Goal: Task Accomplishment & Management: Use online tool/utility

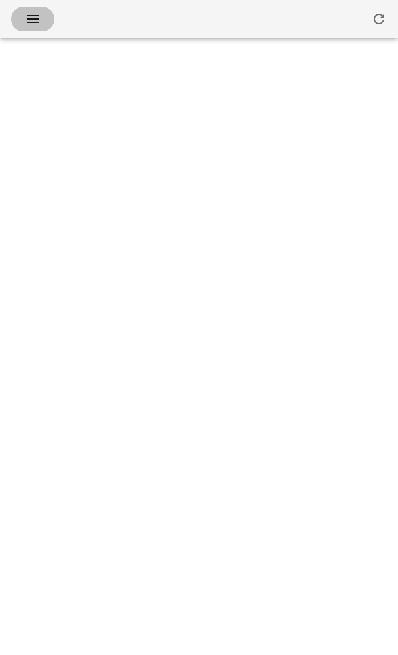
click at [31, 24] on icon "button" at bounding box center [32, 19] width 16 height 16
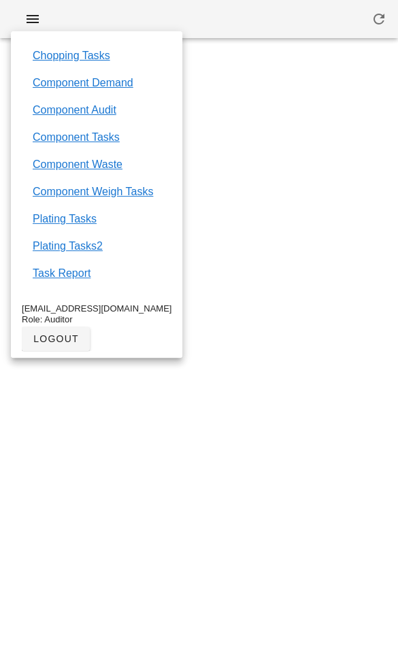
click at [46, 145] on link "Component Tasks" at bounding box center [76, 137] width 87 height 16
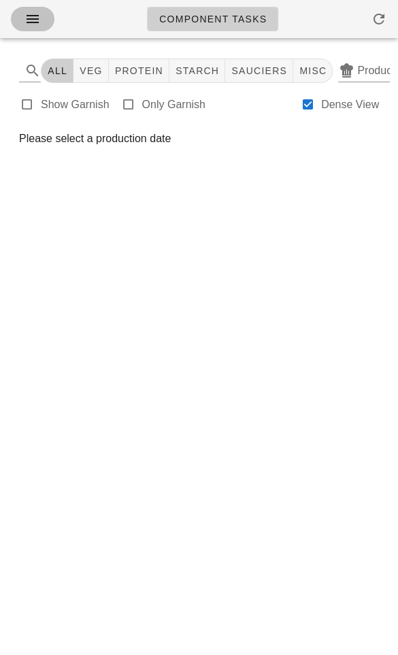
click at [26, 11] on icon "button" at bounding box center [32, 19] width 16 height 16
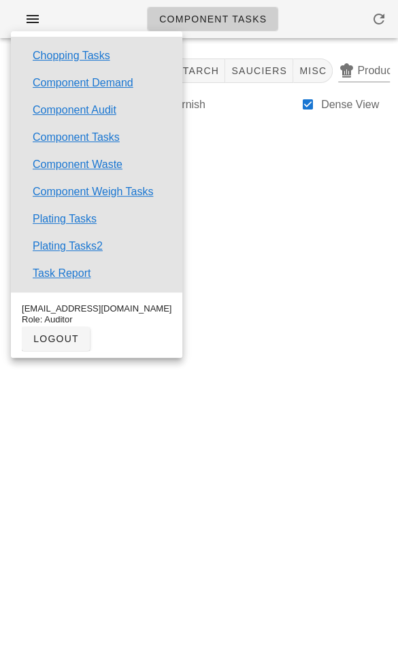
click at [41, 61] on link "Chopping Tasks" at bounding box center [72, 56] width 78 height 16
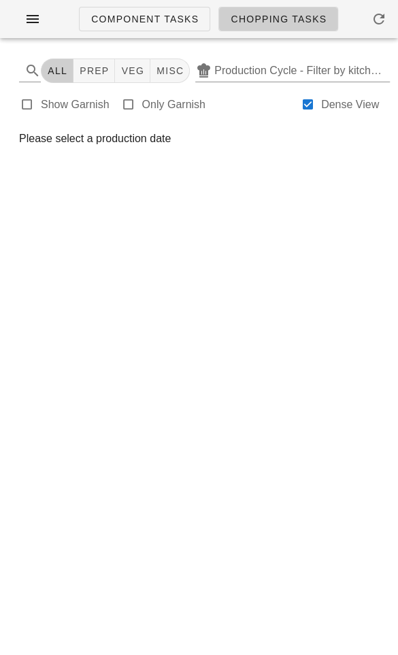
click at [363, 63] on input "Production Cycle - Filter by kitchen production schedules" at bounding box center [308, 71] width 189 height 22
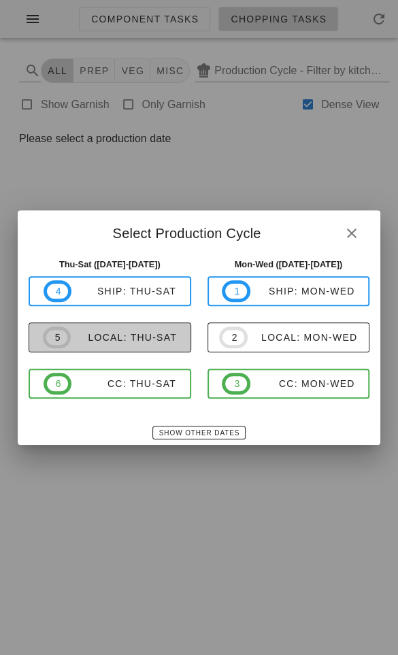
click at [82, 339] on div "local: Thu-Sat" at bounding box center [124, 337] width 106 height 11
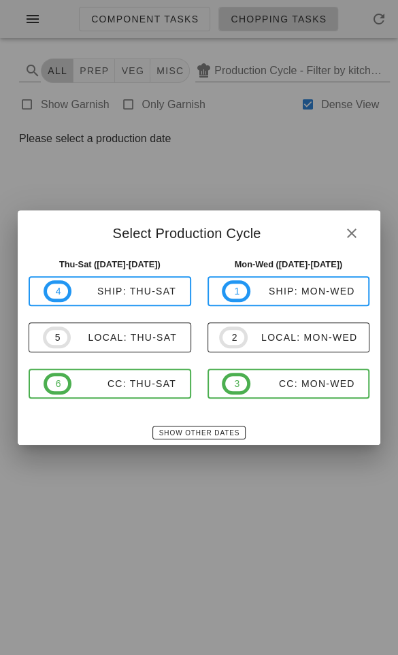
type input "local: Thu-Sat ([DATE]-[DATE])"
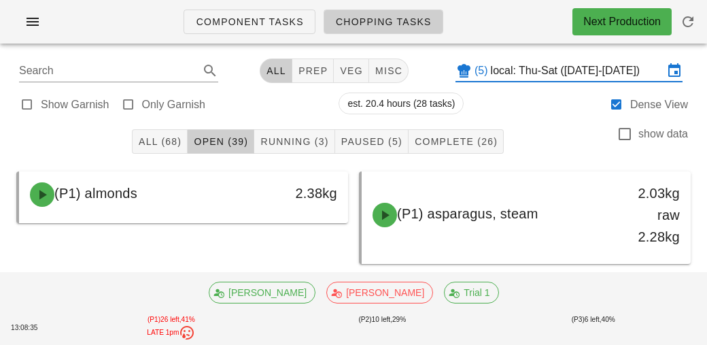
click at [135, 104] on div at bounding box center [128, 104] width 19 height 19
type input "garnish"
checkbox input "true"
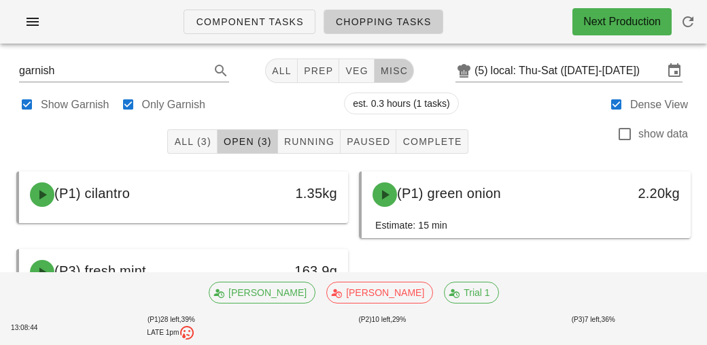
click at [397, 69] on span "misc" at bounding box center [394, 70] width 28 height 11
type input "team:misc"
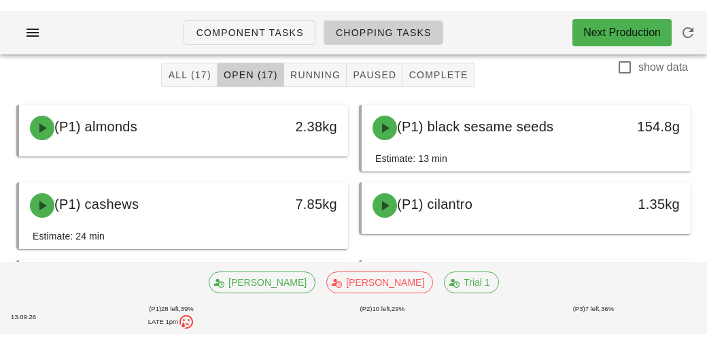
scroll to position [79, 0]
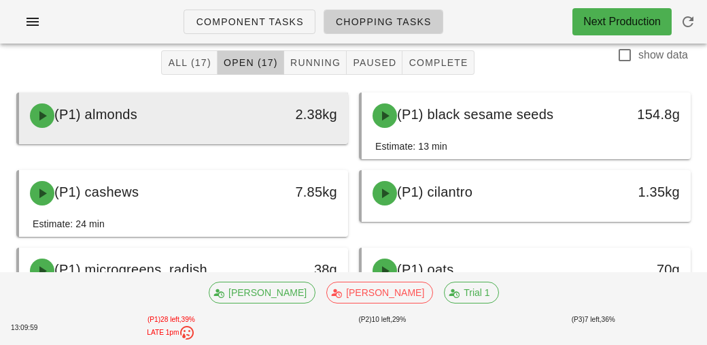
click at [88, 123] on div "(P1) almonds" at bounding box center [143, 115] width 243 height 41
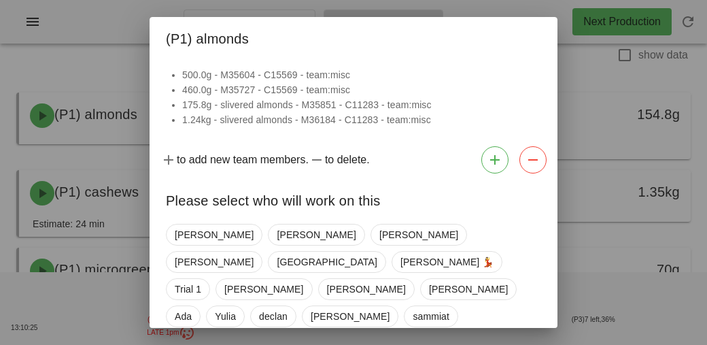
click at [73, 177] on div at bounding box center [353, 172] width 707 height 345
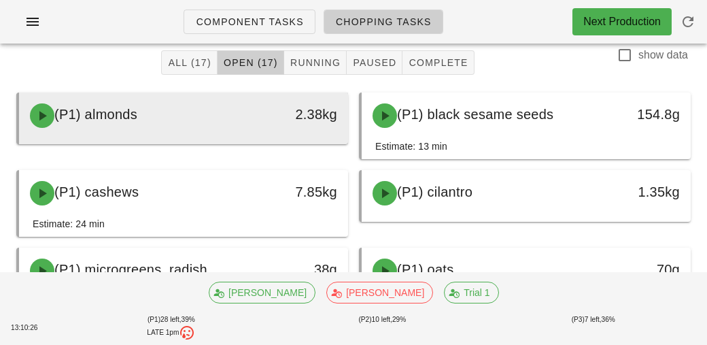
click at [127, 118] on span "(P1) almonds" at bounding box center [95, 114] width 83 height 15
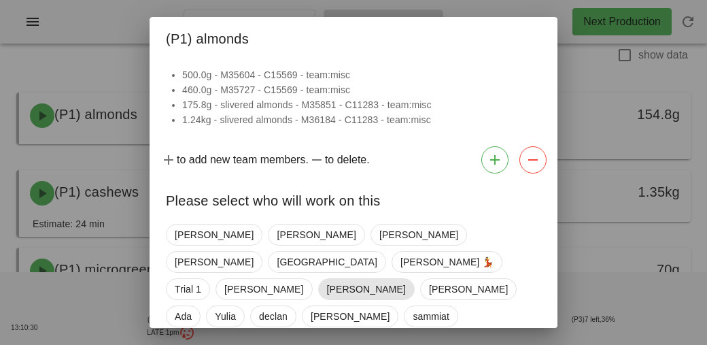
click at [318, 278] on span "[PERSON_NAME]" at bounding box center [366, 289] width 97 height 22
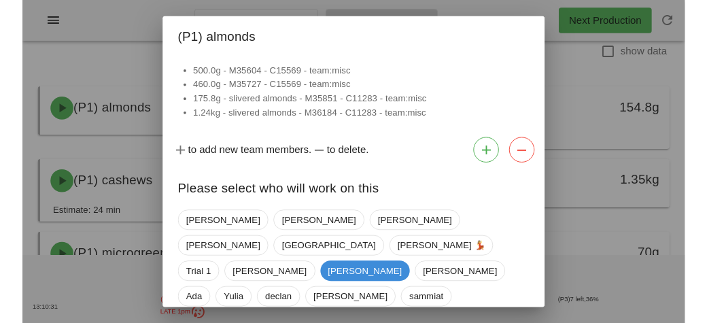
scroll to position [54, 0]
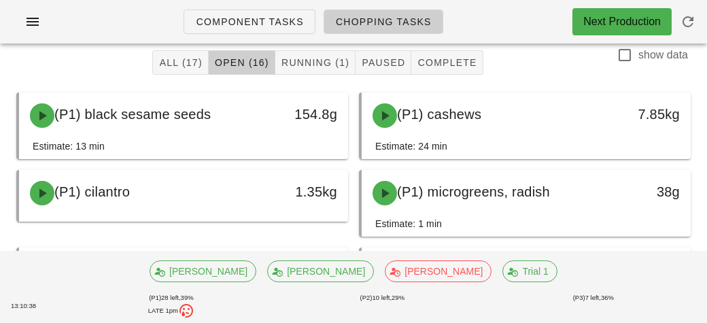
scroll to position [0, 0]
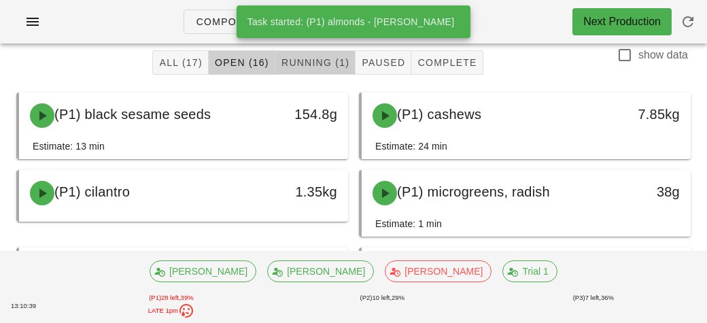
click at [282, 73] on button "Running (1)" at bounding box center [315, 62] width 80 height 24
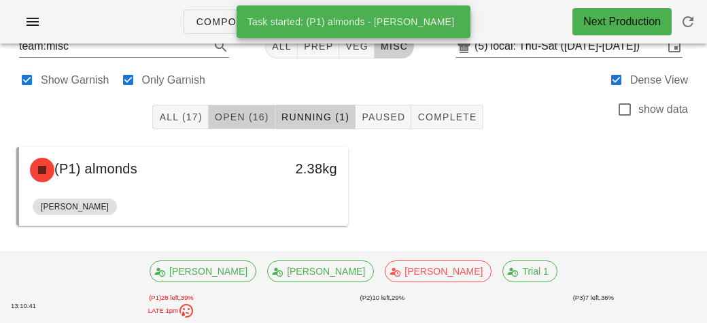
click at [230, 123] on button "Open (16)" at bounding box center [242, 117] width 67 height 24
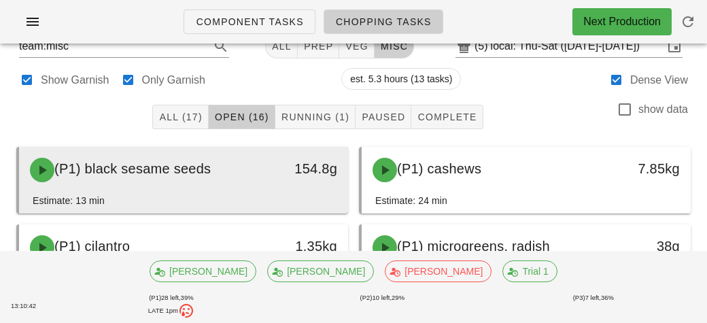
click at [209, 177] on div "(P1) black sesame seeds" at bounding box center [143, 170] width 243 height 41
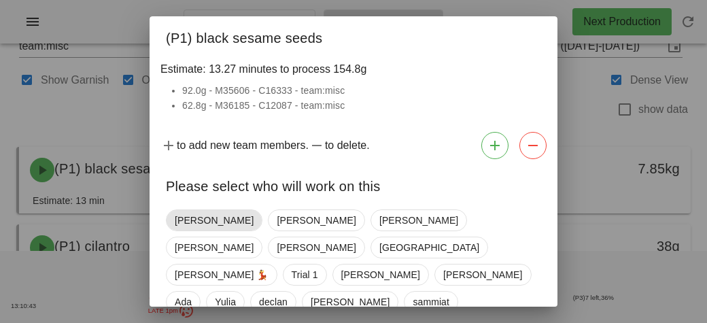
click at [182, 222] on span "[PERSON_NAME]" at bounding box center [214, 220] width 79 height 20
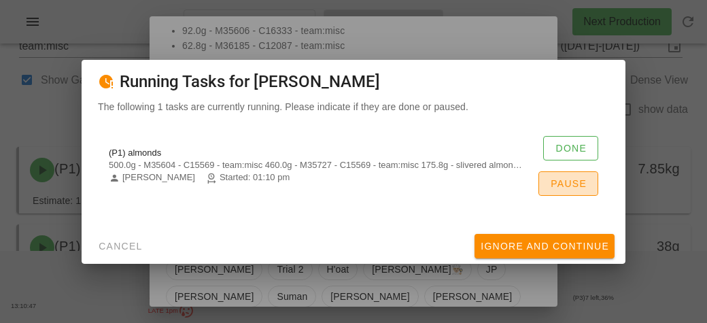
click at [397, 190] on button "Pause" at bounding box center [569, 183] width 60 height 24
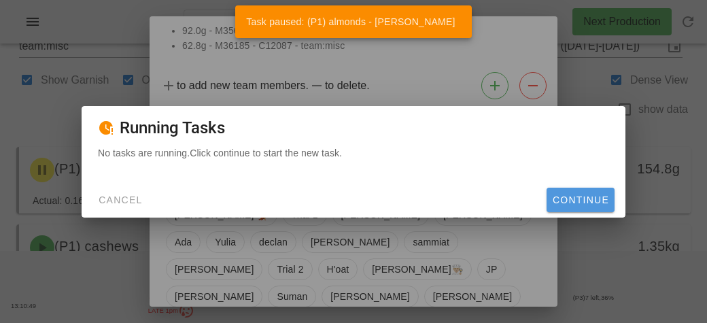
click at [397, 197] on span "Continue" at bounding box center [580, 199] width 57 height 11
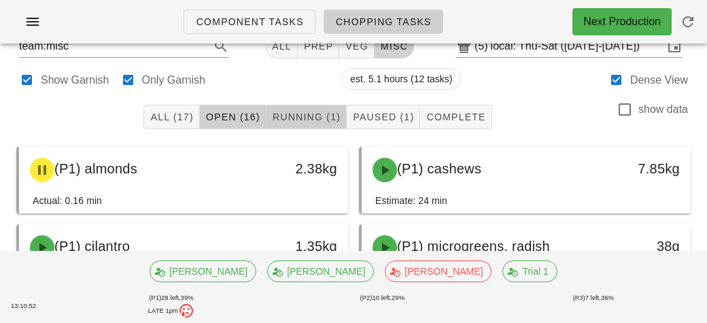
click at [295, 124] on button "Running (1)" at bounding box center [307, 117] width 80 height 24
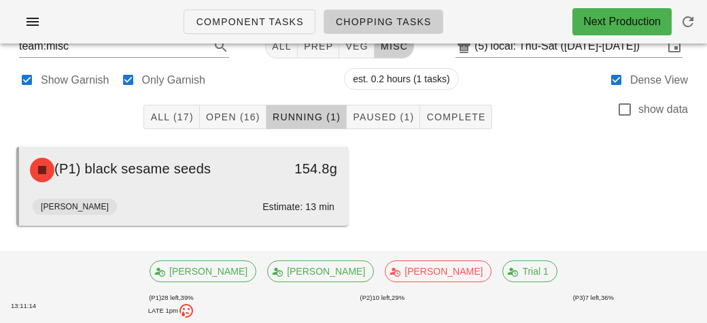
click at [121, 183] on div "(P1) black sesame seeds" at bounding box center [143, 170] width 243 height 41
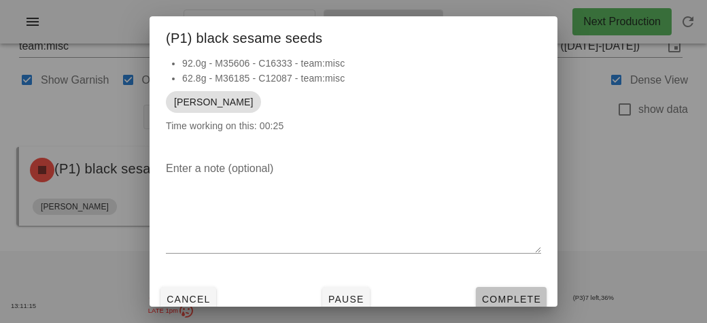
click at [397, 294] on span "Complete" at bounding box center [511, 299] width 60 height 11
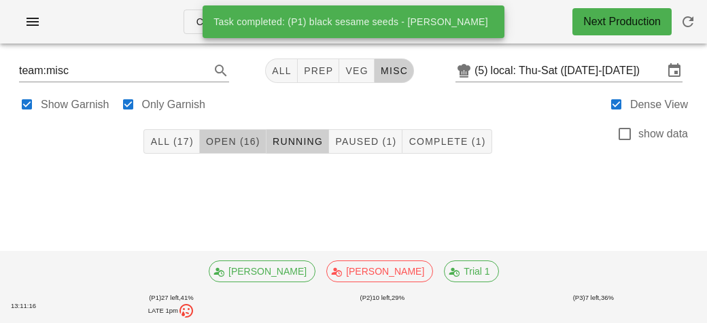
click at [219, 139] on span "Open (16)" at bounding box center [232, 141] width 55 height 11
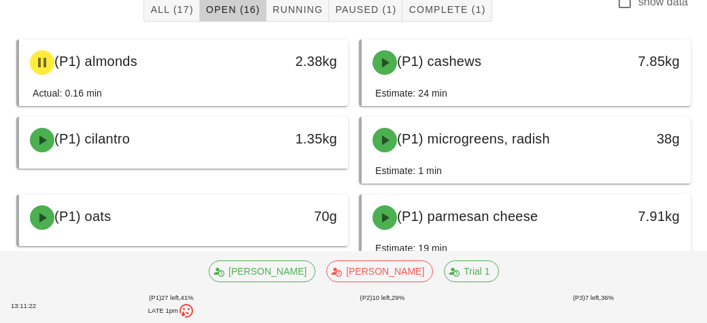
scroll to position [133, 0]
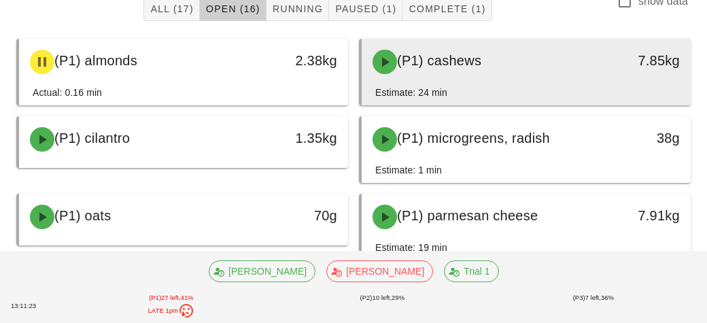
click at [397, 76] on div "(P1) cashews" at bounding box center [486, 61] width 243 height 41
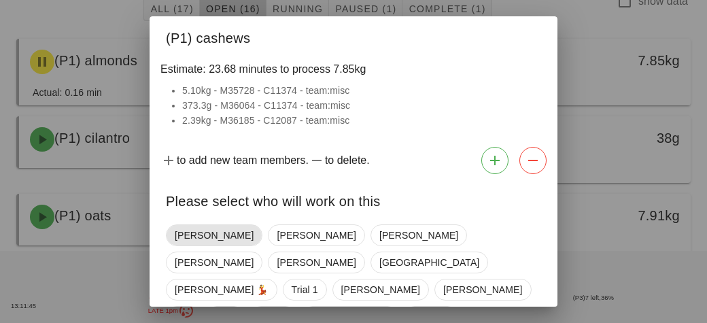
click at [188, 227] on span "[PERSON_NAME]" at bounding box center [214, 235] width 79 height 20
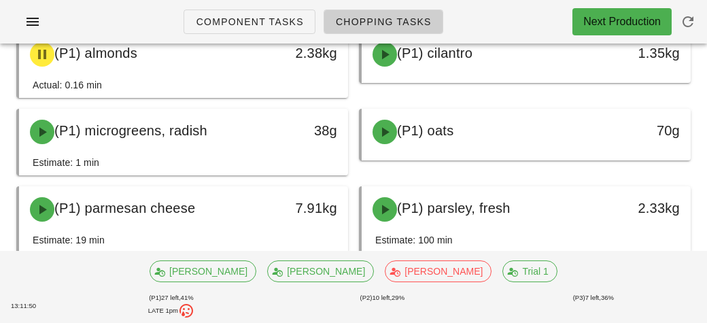
scroll to position [74, 0]
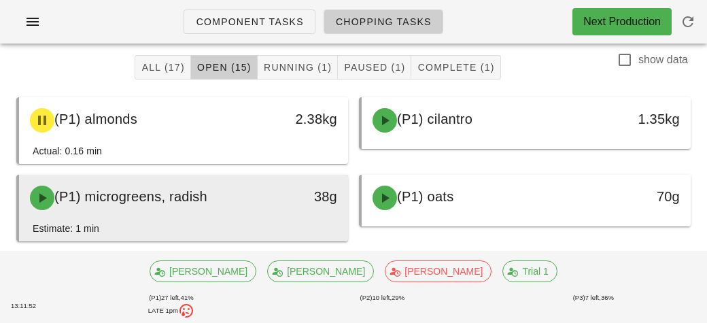
click at [214, 202] on div "(P1) microgreens, radish" at bounding box center [143, 197] width 243 height 41
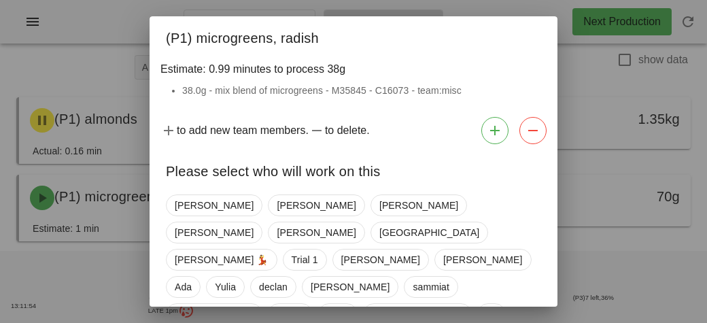
scroll to position [45, 0]
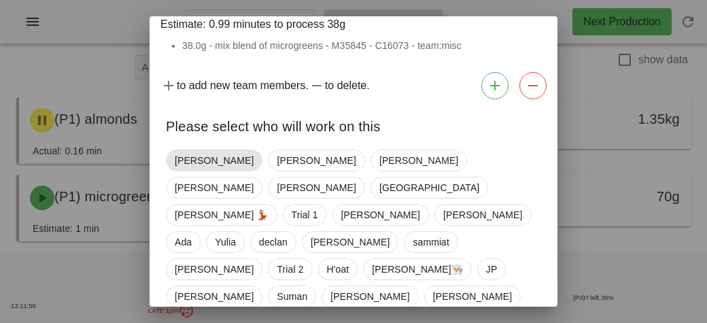
click at [190, 159] on span "[PERSON_NAME]" at bounding box center [214, 160] width 79 height 20
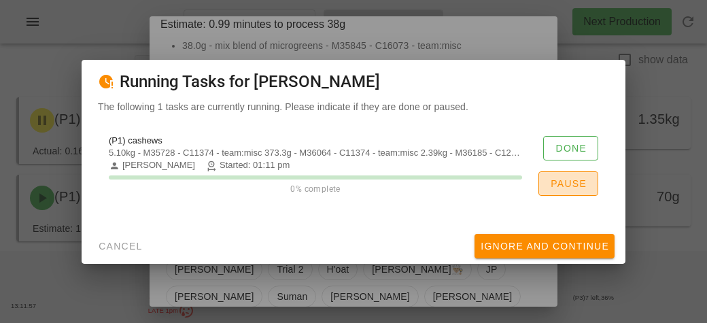
click at [397, 186] on button "Pause" at bounding box center [569, 183] width 60 height 24
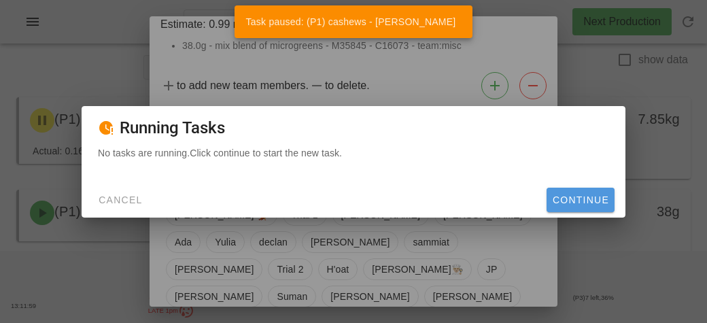
click at [397, 197] on span "Continue" at bounding box center [580, 199] width 57 height 11
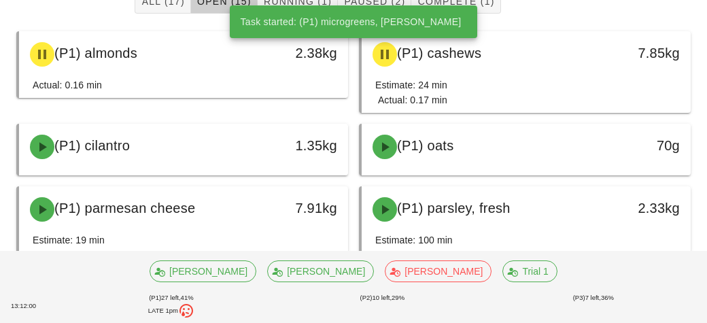
scroll to position [150, 0]
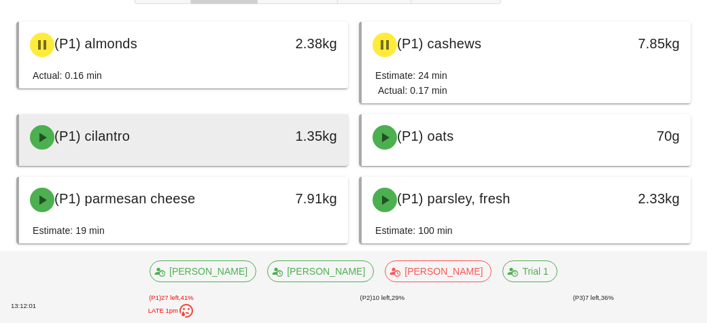
click at [190, 139] on div "(P1) cilantro" at bounding box center [143, 137] width 243 height 41
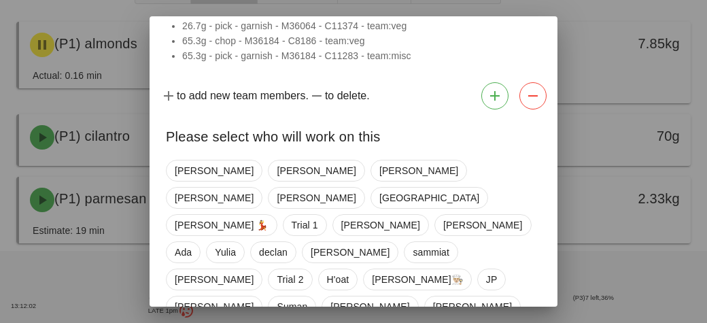
scroll to position [133, 0]
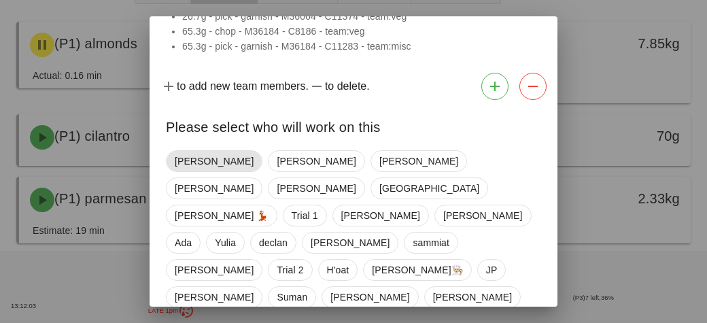
click at [171, 158] on span "[PERSON_NAME]" at bounding box center [214, 161] width 97 height 22
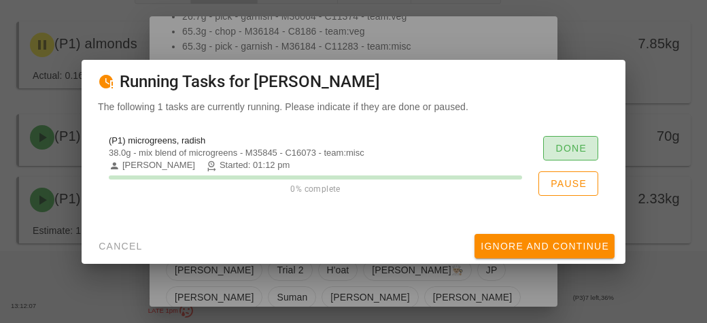
click at [397, 155] on button "Done" at bounding box center [570, 148] width 55 height 24
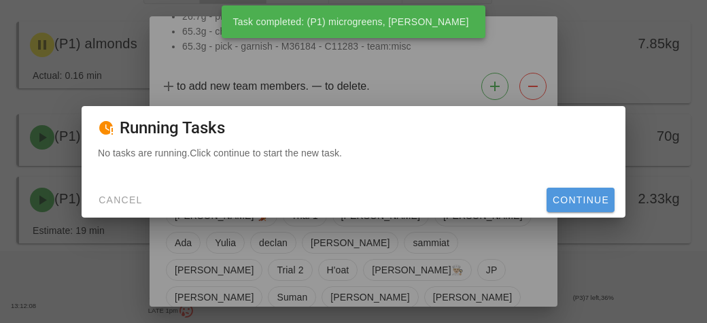
click at [397, 192] on button "Continue" at bounding box center [581, 200] width 68 height 24
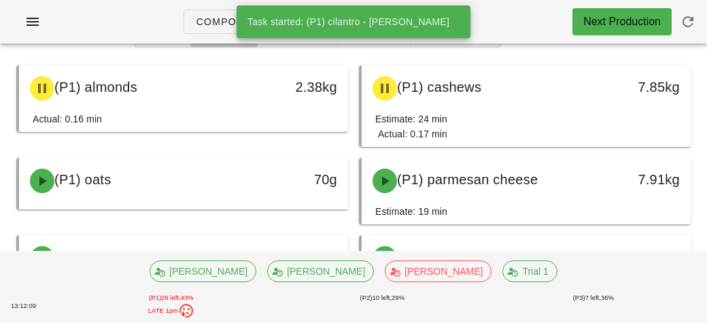
scroll to position [93, 0]
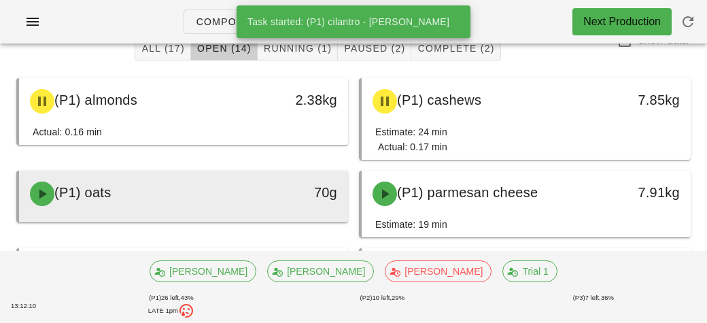
click at [222, 182] on div "(P1) oats" at bounding box center [143, 193] width 243 height 41
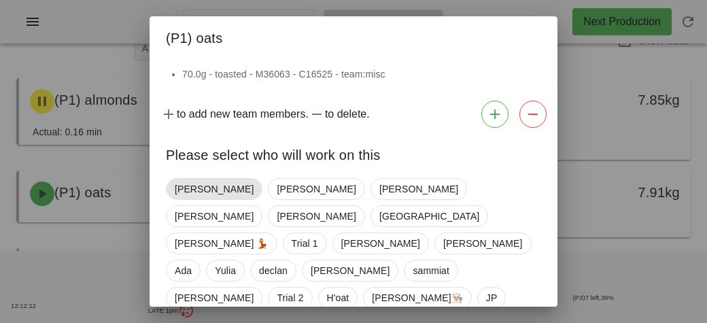
click at [177, 188] on span "[PERSON_NAME]" at bounding box center [214, 189] width 79 height 20
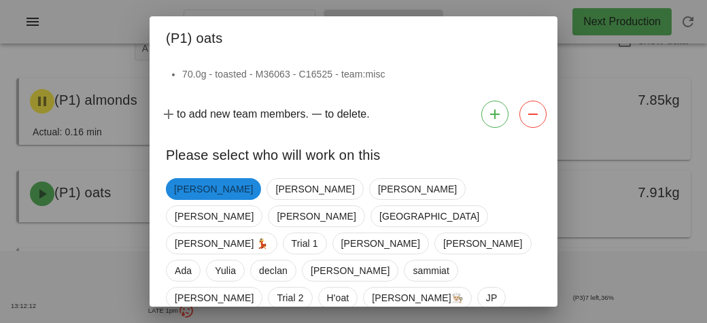
scroll to position [28, 0]
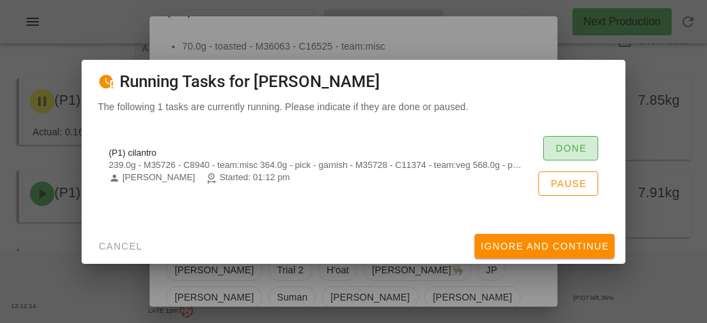
click at [397, 150] on span "Done" at bounding box center [571, 148] width 32 height 11
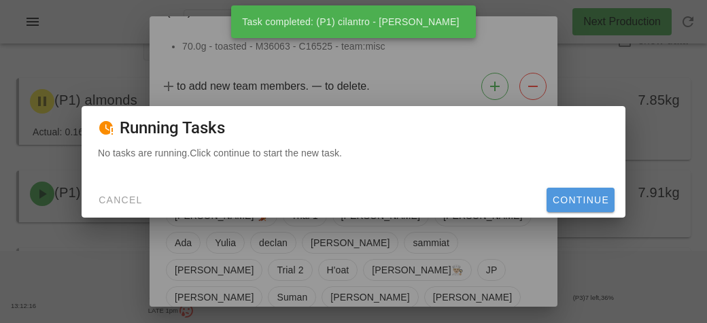
click at [397, 190] on button "Continue" at bounding box center [581, 200] width 68 height 24
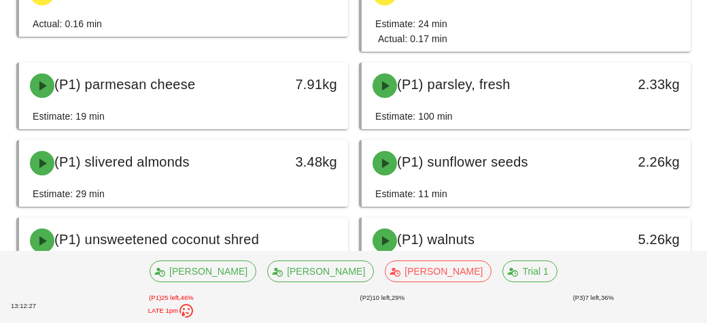
scroll to position [202, 0]
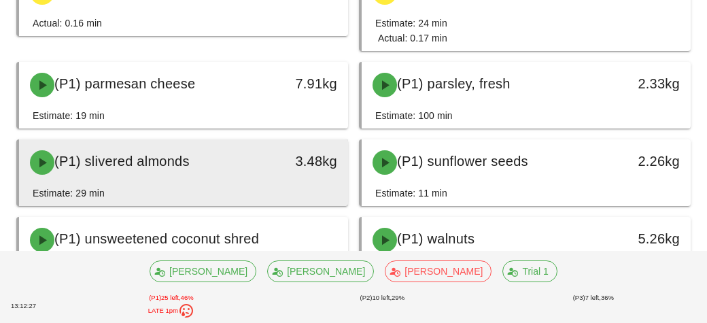
click at [176, 175] on div "(P1) slivered almonds" at bounding box center [143, 162] width 243 height 41
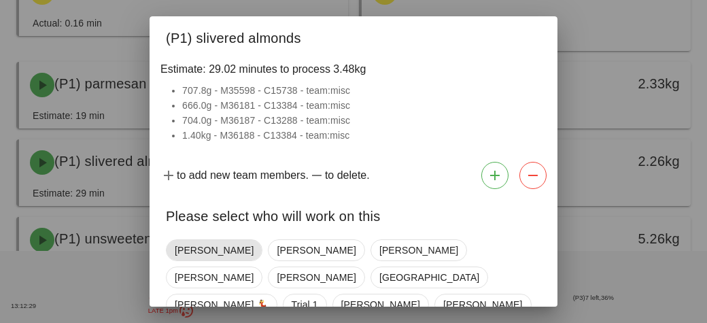
click at [186, 250] on span "[PERSON_NAME]" at bounding box center [214, 250] width 79 height 20
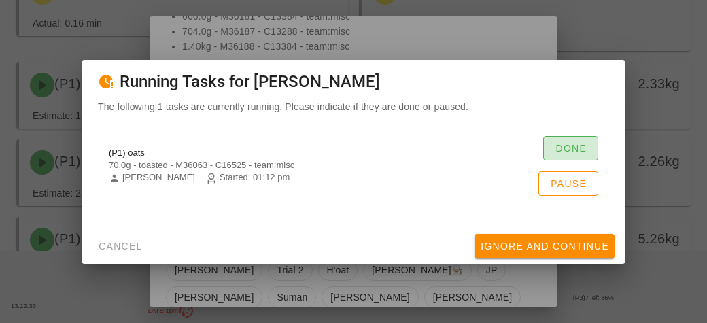
click at [397, 149] on button "Done" at bounding box center [570, 148] width 55 height 24
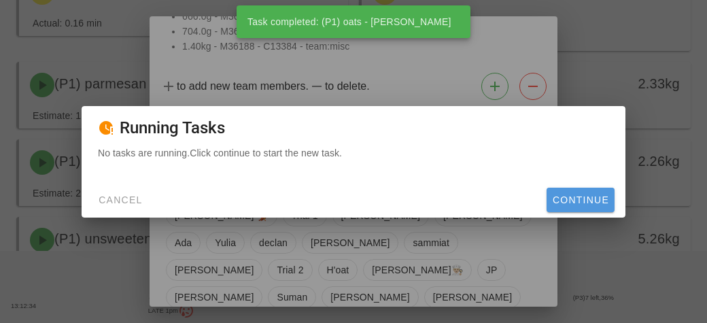
click at [397, 199] on span "Continue" at bounding box center [580, 199] width 57 height 11
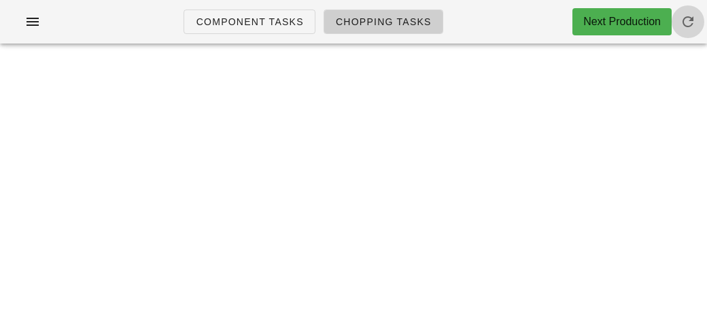
click at [397, 20] on span "button" at bounding box center [688, 22] width 33 height 16
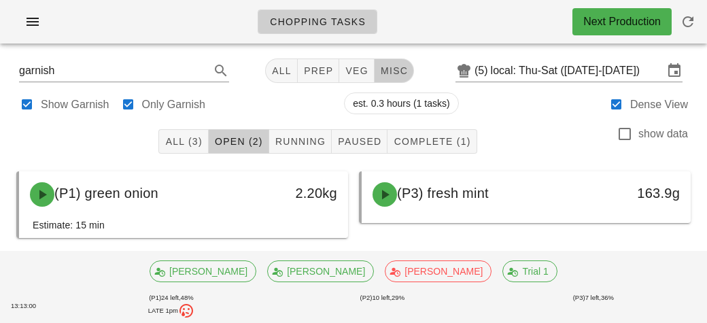
click at [402, 69] on span "misc" at bounding box center [394, 70] width 28 height 11
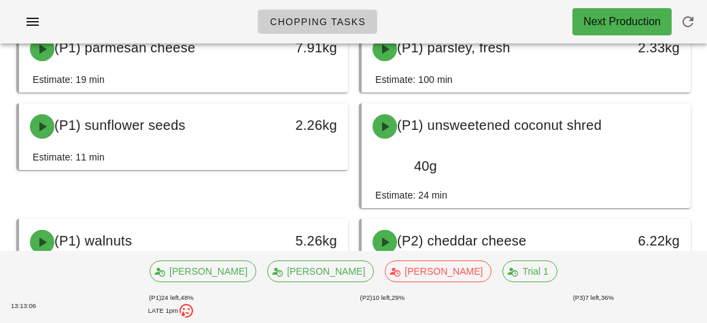
scroll to position [235, 0]
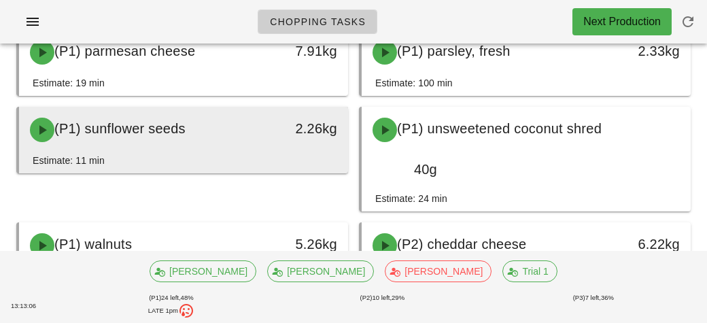
click at [186, 153] on div "Estimate: 11 min" at bounding box center [184, 163] width 302 height 20
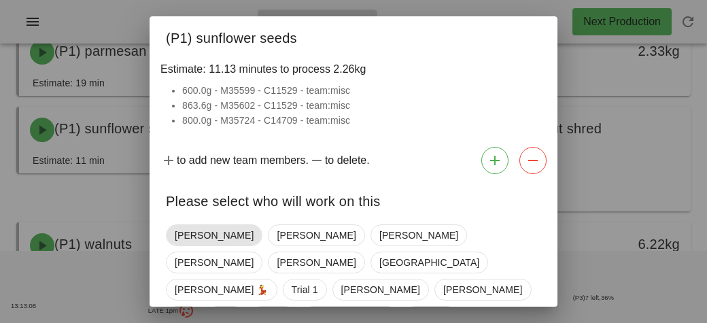
click at [182, 237] on span "[PERSON_NAME]" at bounding box center [214, 235] width 79 height 20
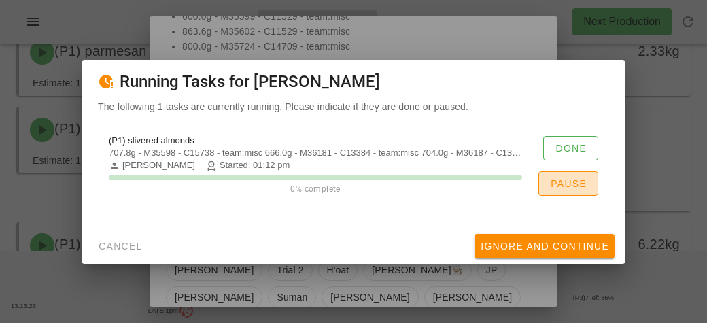
click at [555, 190] on button "Pause" at bounding box center [569, 183] width 60 height 24
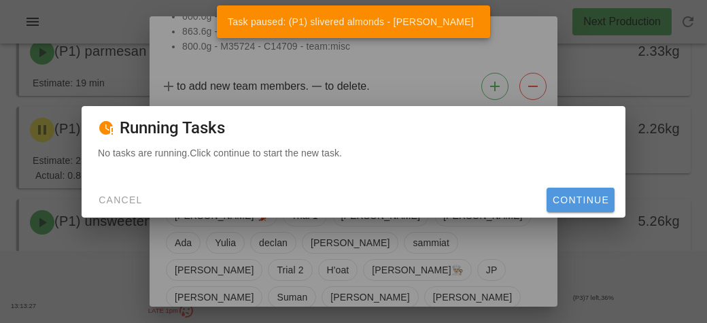
click at [562, 200] on span "Continue" at bounding box center [580, 199] width 57 height 11
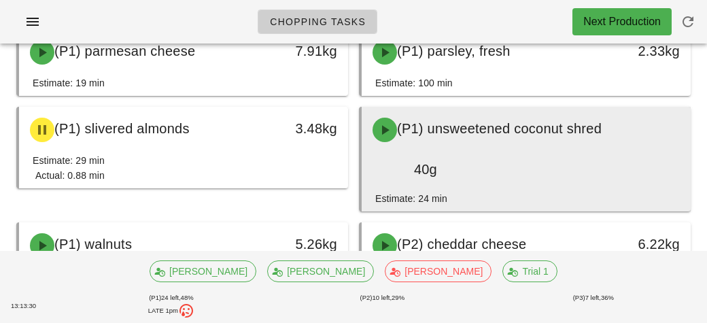
click at [413, 171] on div "40g" at bounding box center [405, 169] width 65 height 22
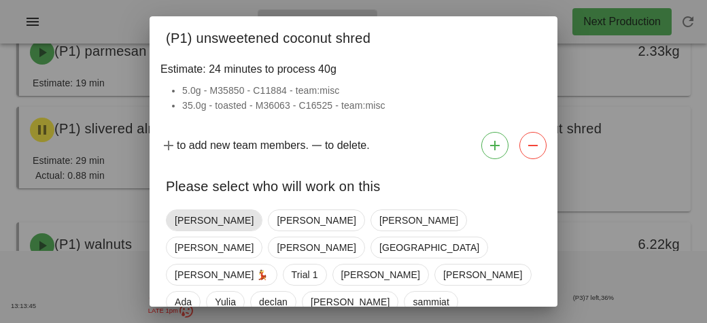
click at [178, 221] on span "[PERSON_NAME]" at bounding box center [214, 220] width 79 height 20
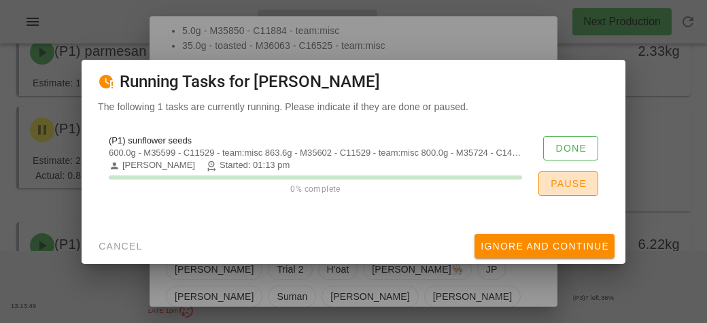
click at [561, 192] on button "Pause" at bounding box center [569, 183] width 60 height 24
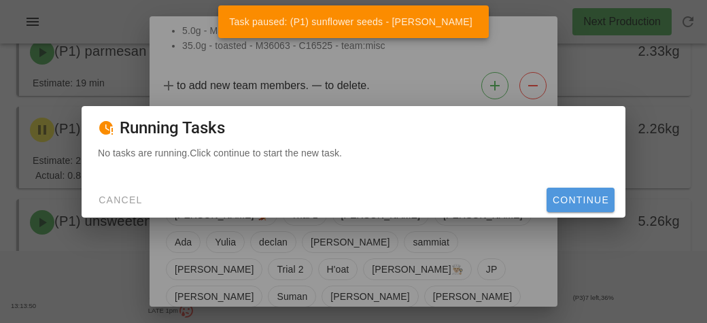
click at [577, 194] on span "Continue" at bounding box center [580, 199] width 57 height 11
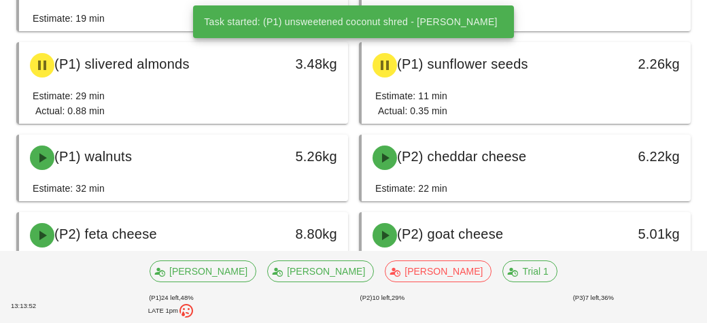
scroll to position [311, 0]
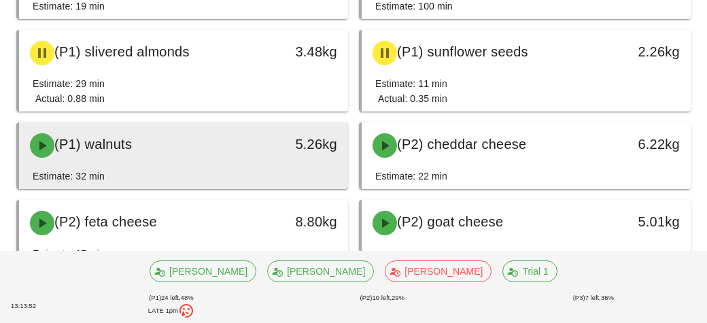
click at [218, 156] on div "(P1) walnuts" at bounding box center [143, 145] width 243 height 41
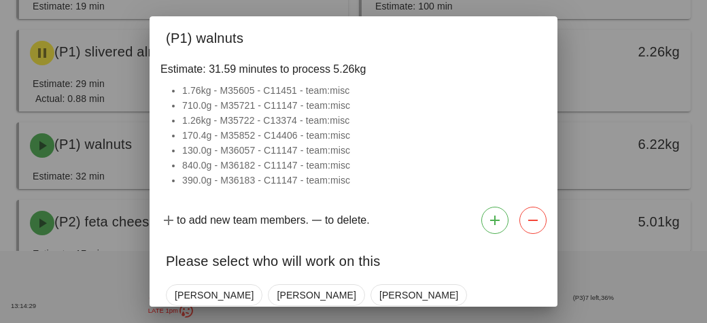
scroll to position [134, 0]
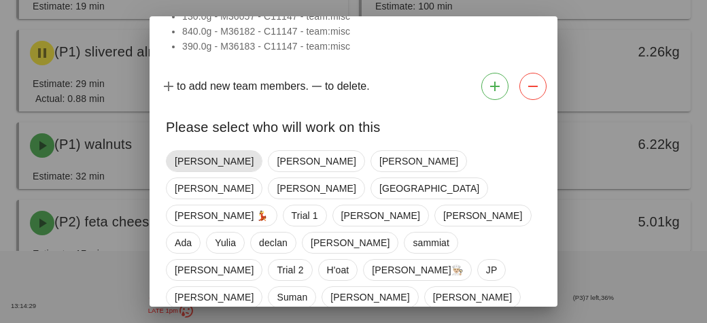
click at [171, 153] on span "[PERSON_NAME]" at bounding box center [214, 161] width 97 height 22
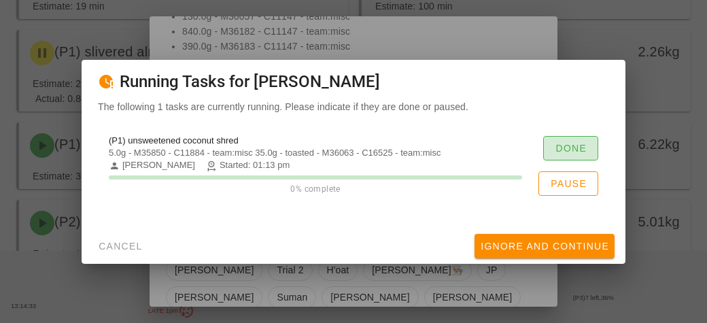
click at [557, 147] on span "Done" at bounding box center [571, 148] width 32 height 11
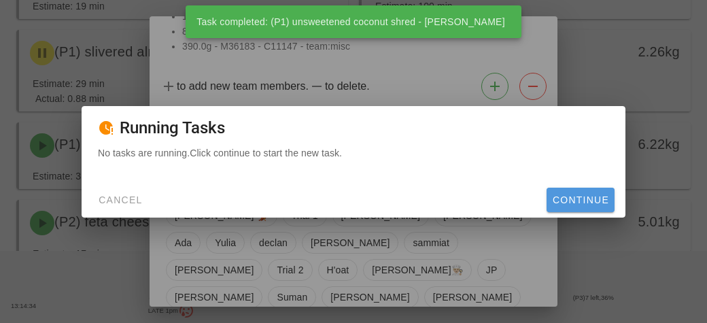
click at [577, 201] on span "Continue" at bounding box center [580, 199] width 57 height 11
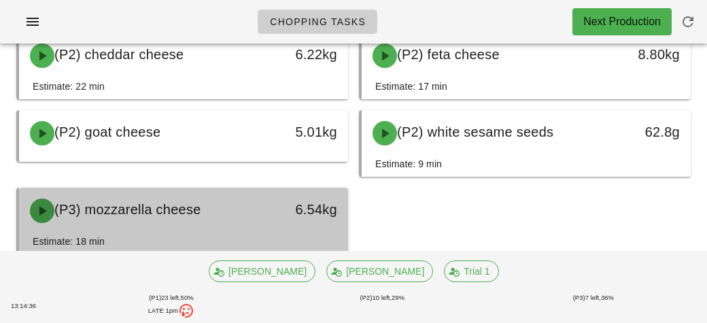
scroll to position [403, 0]
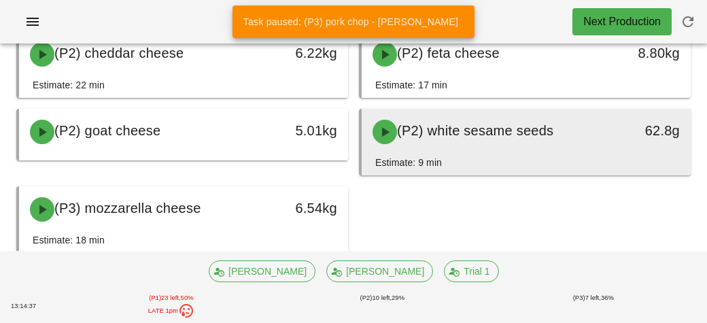
click at [447, 143] on div "(P2) white sesame seeds" at bounding box center [486, 132] width 243 height 41
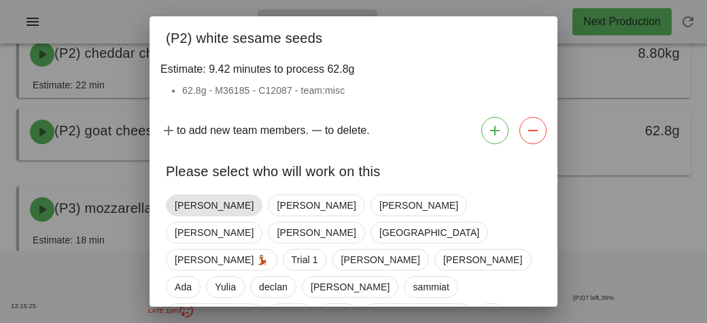
click at [182, 214] on span "[PERSON_NAME]" at bounding box center [214, 205] width 79 height 20
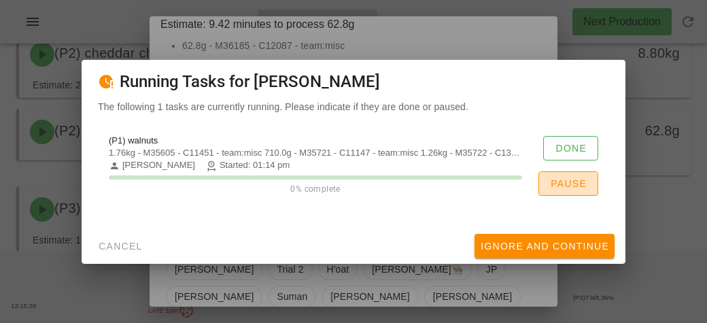
click at [557, 187] on span "Pause" at bounding box center [568, 183] width 37 height 11
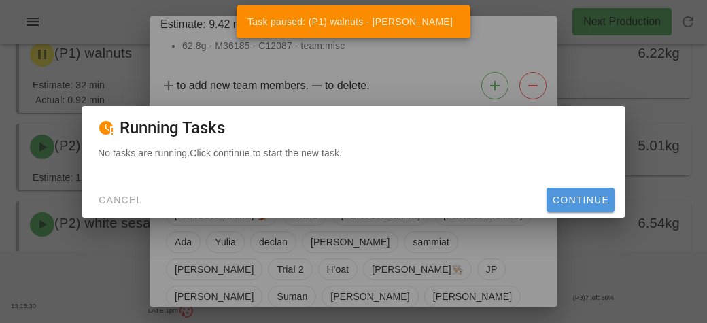
click at [573, 210] on button "Continue" at bounding box center [581, 200] width 68 height 24
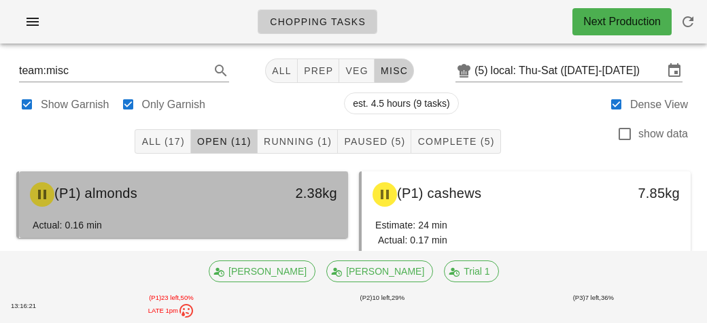
click at [251, 220] on div "Actual: 0.16 min" at bounding box center [184, 228] width 302 height 20
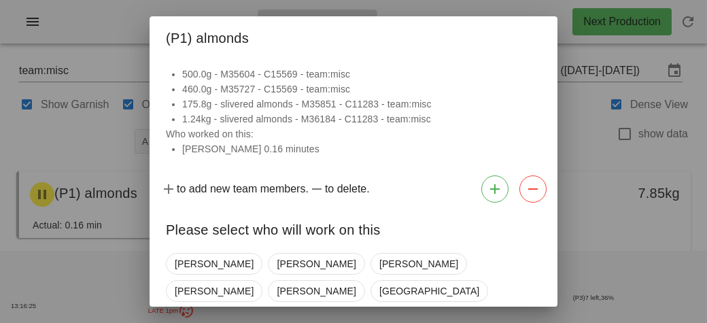
scroll to position [103, 0]
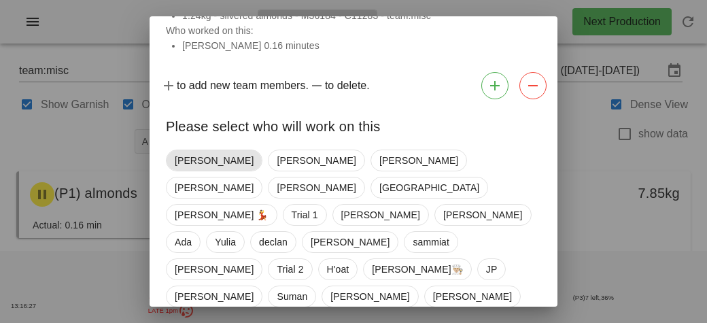
click at [187, 158] on span "[PERSON_NAME]" at bounding box center [214, 160] width 79 height 20
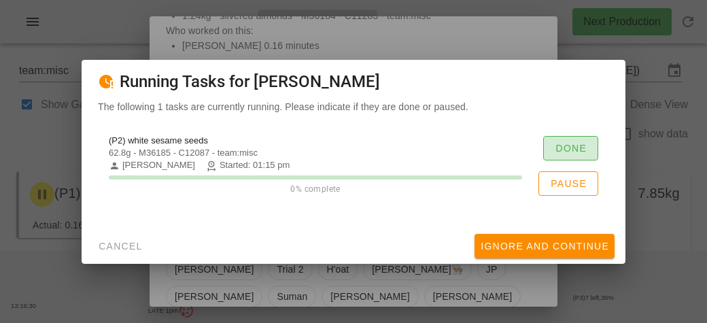
click at [572, 146] on span "Done" at bounding box center [571, 148] width 32 height 11
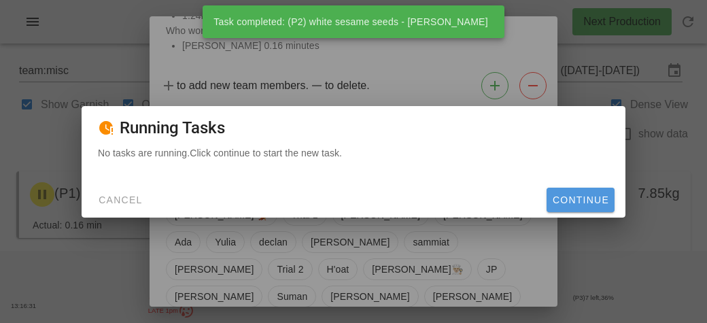
click at [590, 203] on span "Continue" at bounding box center [580, 199] width 57 height 11
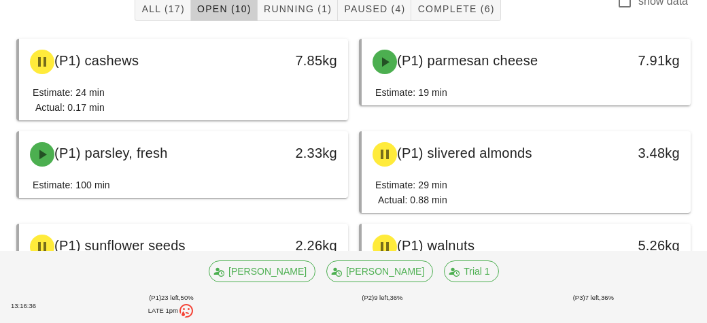
scroll to position [135, 0]
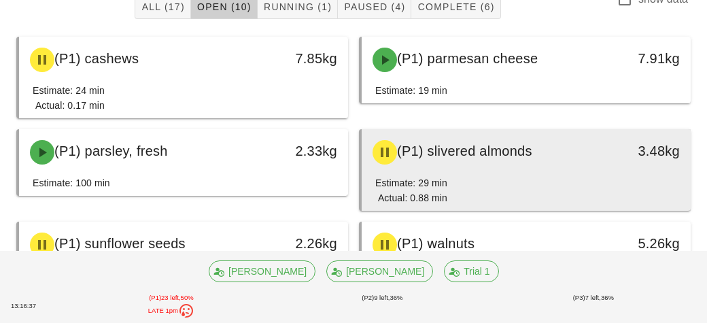
click at [624, 186] on div "Estimate: 29 min Actual: 0.88 min" at bounding box center [526, 192] width 302 height 35
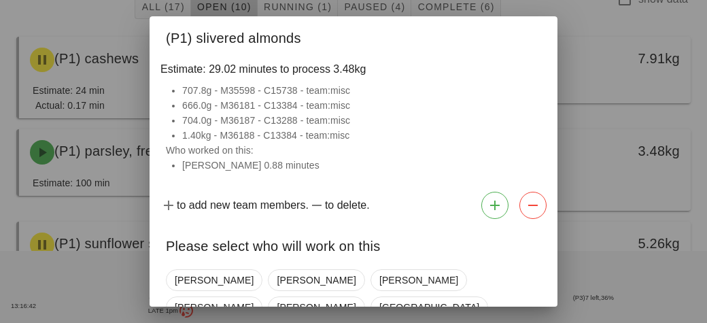
click at [630, 203] on div at bounding box center [353, 161] width 707 height 323
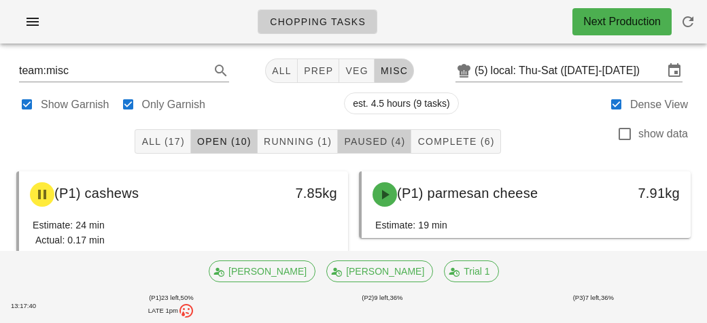
click at [377, 146] on span "Paused (4)" at bounding box center [374, 141] width 62 height 11
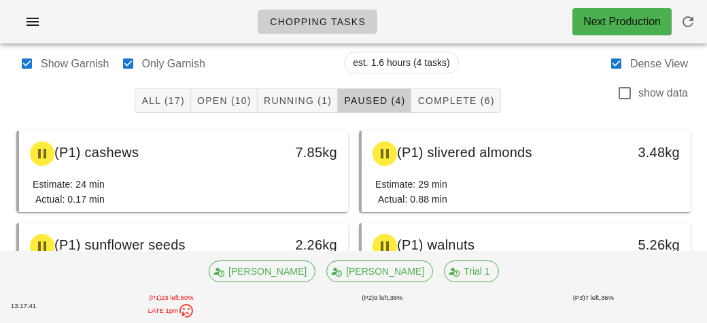
scroll to position [120, 0]
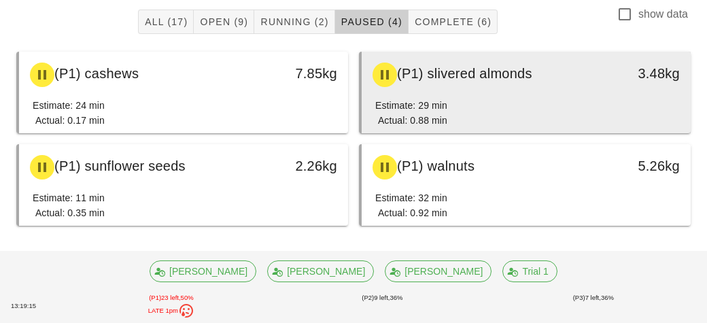
click at [480, 99] on div "Estimate: 29 min Actual: 0.88 min" at bounding box center [526, 115] width 302 height 35
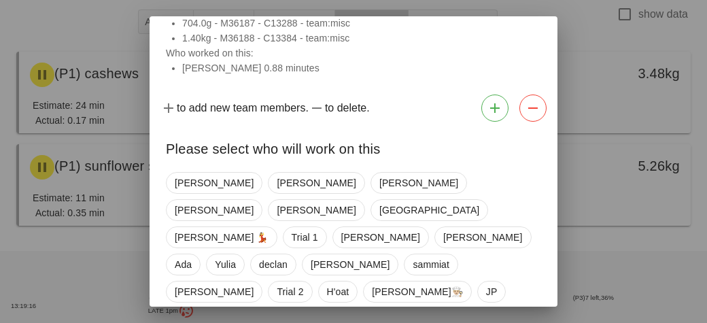
scroll to position [119, 0]
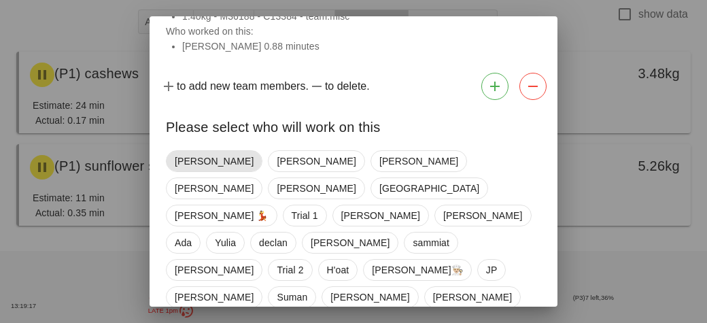
click at [188, 165] on span "[PERSON_NAME]" at bounding box center [214, 161] width 79 height 20
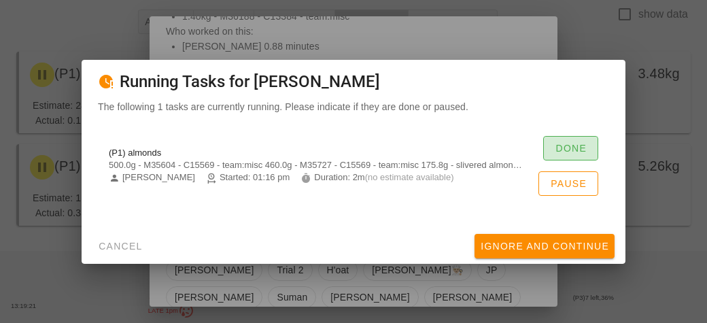
click at [565, 154] on button "Done" at bounding box center [570, 148] width 55 height 24
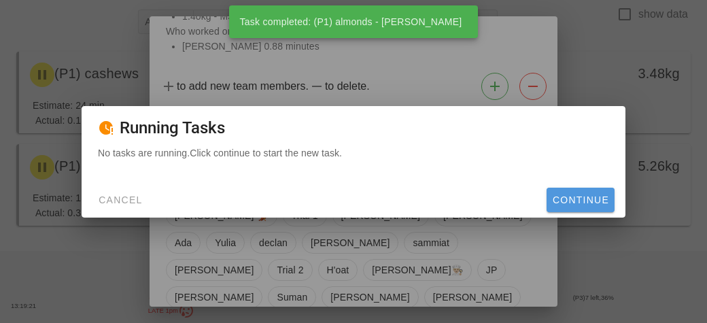
click at [569, 198] on span "Continue" at bounding box center [580, 199] width 57 height 11
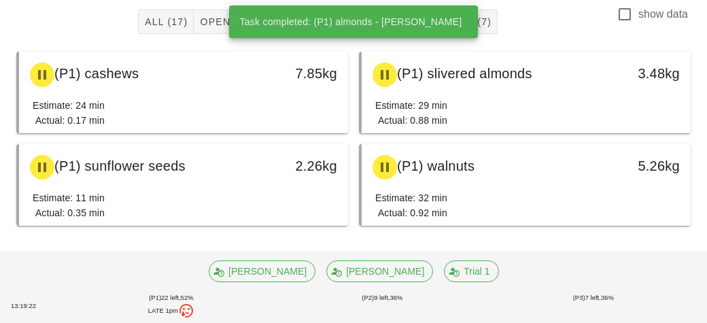
scroll to position [0, 0]
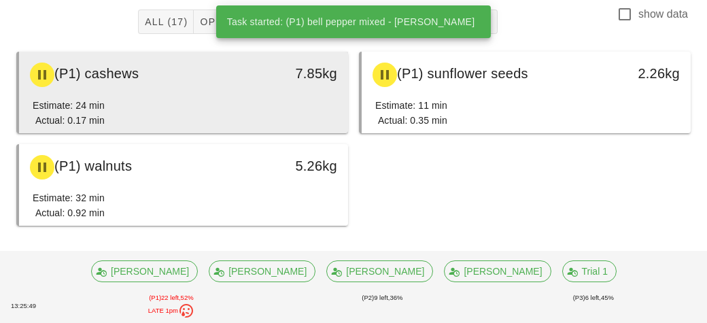
click at [151, 93] on div "(P1) cashews" at bounding box center [143, 74] width 243 height 41
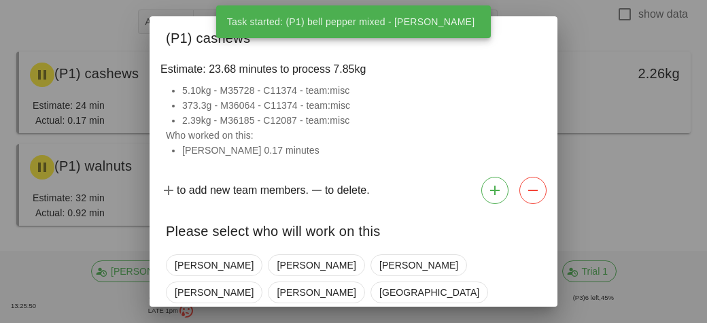
scroll to position [104, 0]
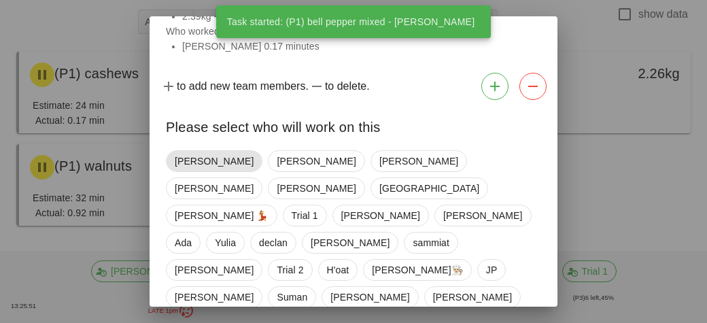
click at [178, 157] on span "[PERSON_NAME]" at bounding box center [214, 161] width 79 height 20
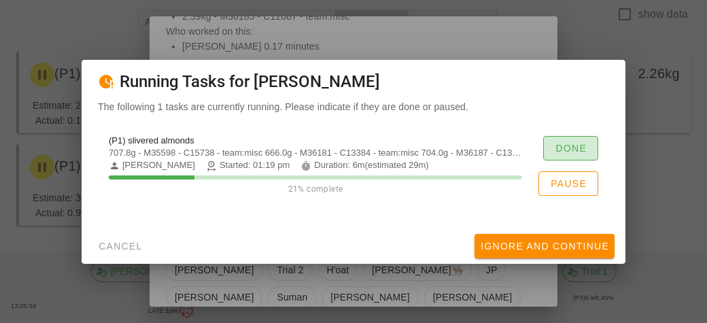
click at [560, 152] on span "Done" at bounding box center [571, 148] width 32 height 11
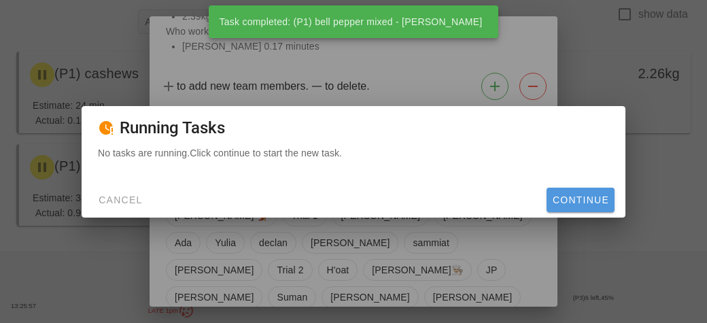
click at [562, 204] on span "Continue" at bounding box center [580, 199] width 57 height 11
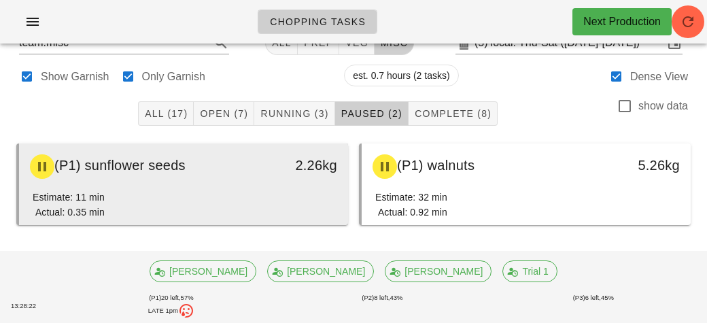
click at [182, 197] on div "Estimate: 11 min Actual: 0.35 min" at bounding box center [184, 207] width 302 height 35
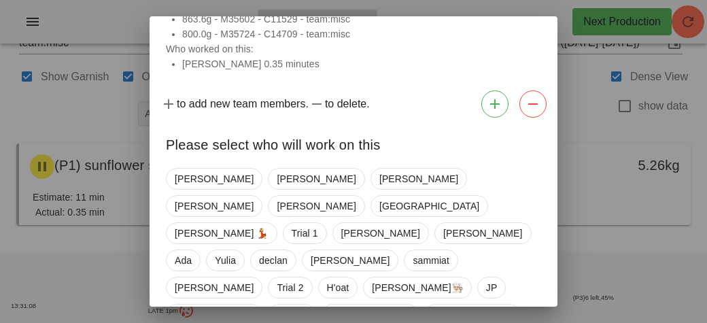
scroll to position [104, 0]
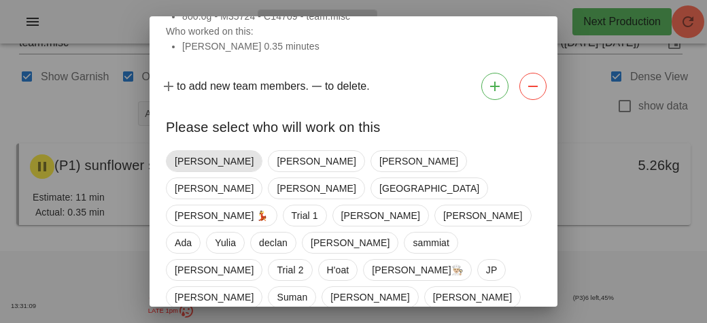
click at [188, 167] on span "[PERSON_NAME]" at bounding box center [214, 161] width 79 height 20
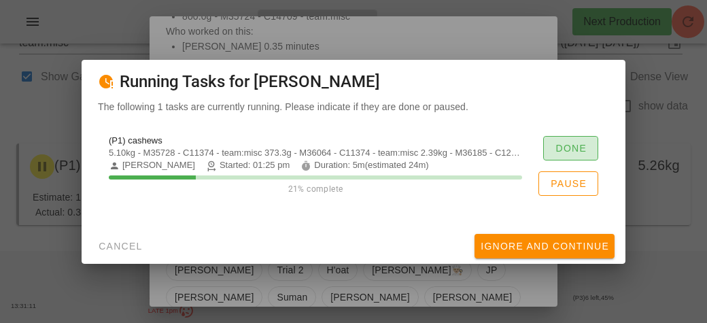
click at [570, 148] on span "Done" at bounding box center [571, 148] width 32 height 11
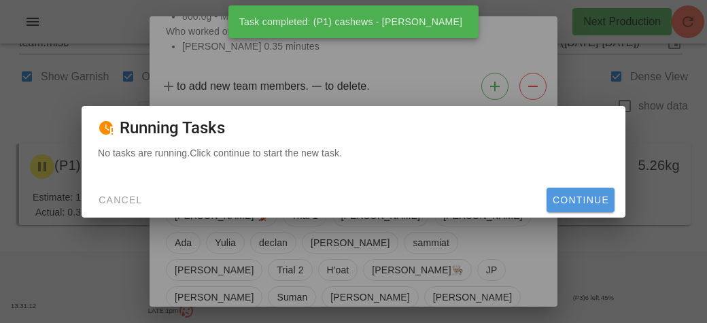
click at [591, 199] on span "Continue" at bounding box center [580, 199] width 57 height 11
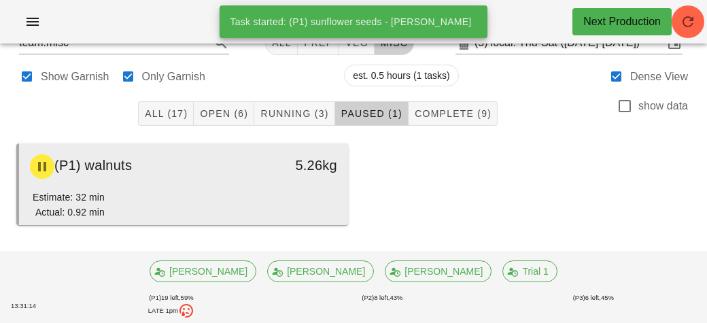
click at [294, 201] on div "Estimate: 32 min Actual: 0.92 min" at bounding box center [184, 207] width 302 height 35
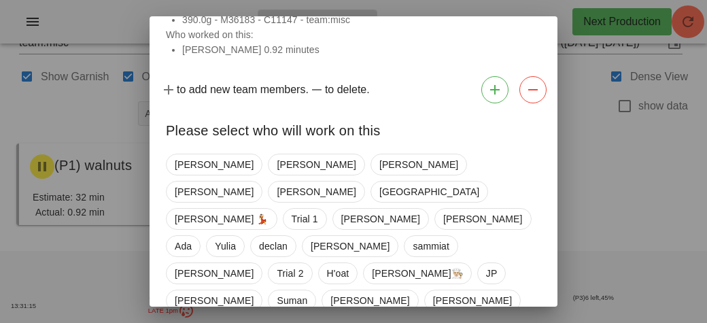
scroll to position [165, 0]
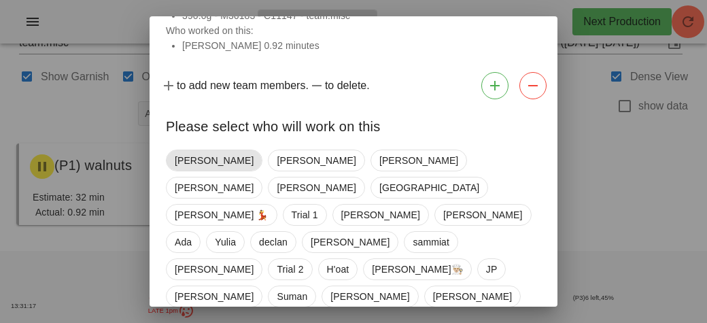
click at [188, 159] on span "[PERSON_NAME]" at bounding box center [214, 160] width 79 height 20
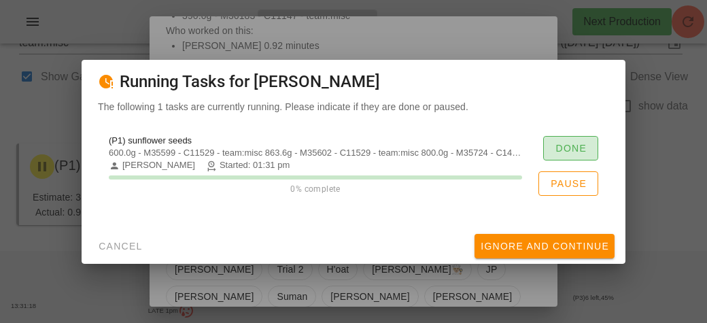
click at [568, 151] on span "Done" at bounding box center [571, 148] width 32 height 11
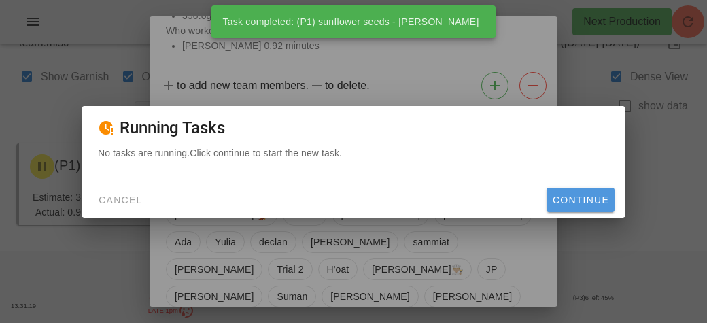
click at [598, 192] on button "Continue" at bounding box center [581, 200] width 68 height 24
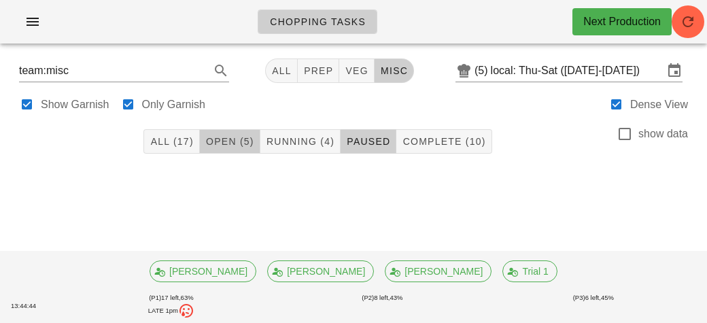
click at [236, 152] on button "Open (5)" at bounding box center [230, 141] width 61 height 24
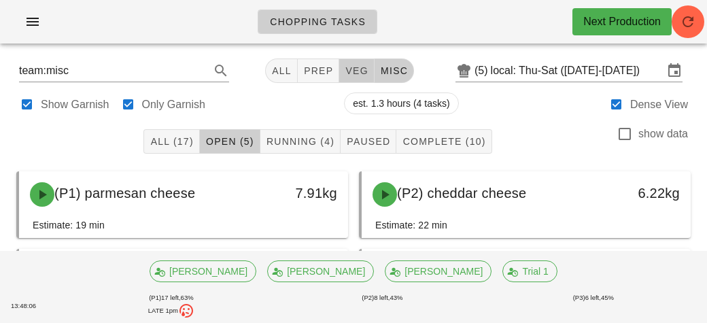
click at [354, 71] on span "veg" at bounding box center [357, 70] width 24 height 11
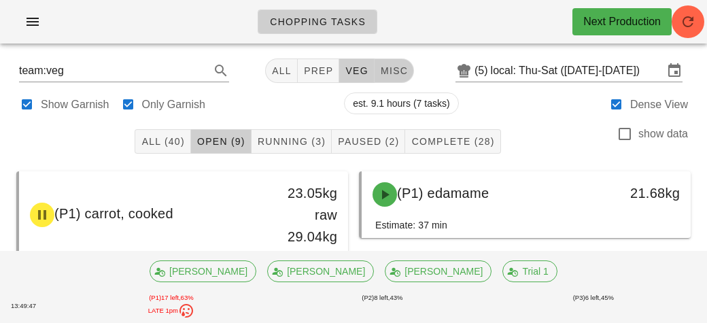
click at [391, 71] on span "misc" at bounding box center [394, 70] width 28 height 11
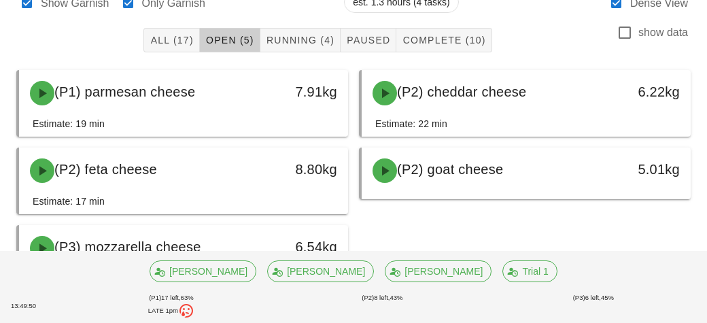
scroll to position [167, 0]
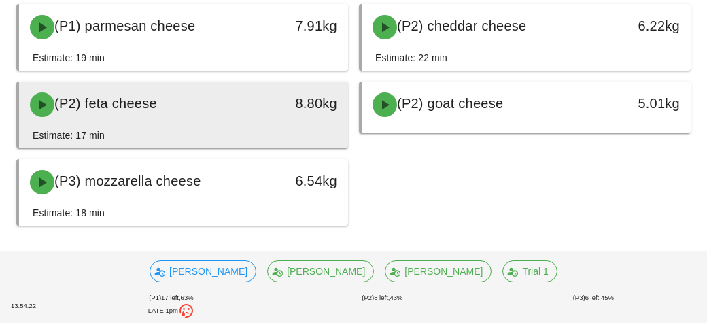
click at [174, 113] on div "(P2) feta cheese" at bounding box center [143, 104] width 243 height 41
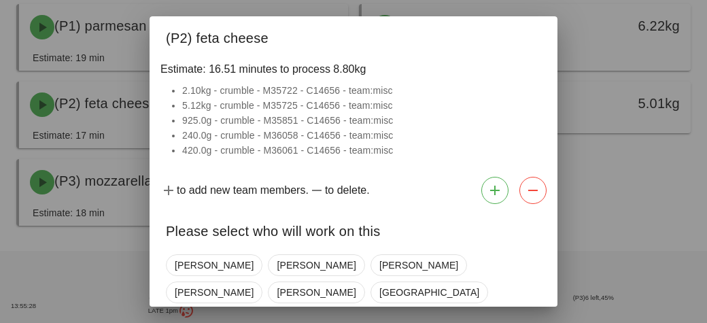
click at [60, 262] on div at bounding box center [353, 161] width 707 height 323
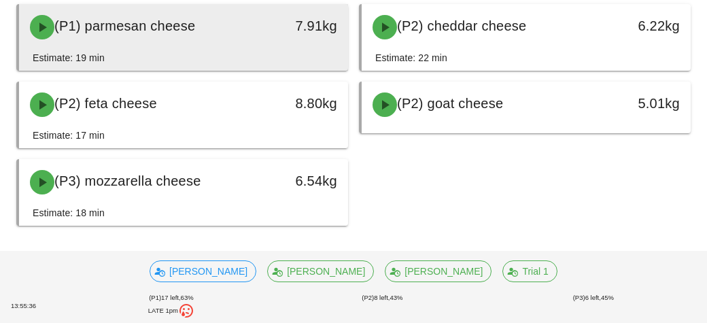
click at [163, 48] on div "(P1) parmesan cheese 7.91kg" at bounding box center [183, 27] width 329 height 46
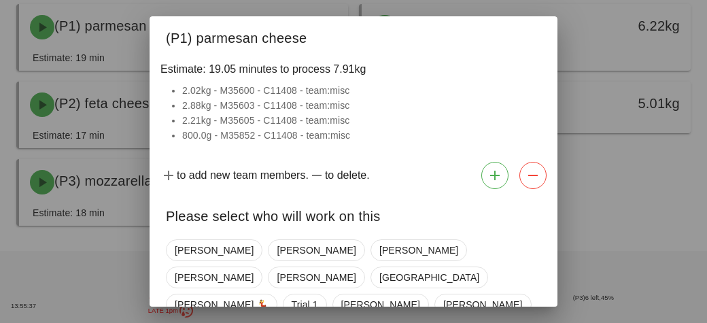
scroll to position [89, 0]
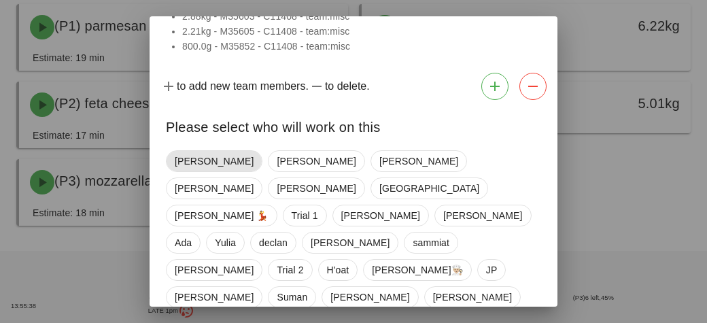
click at [173, 169] on span "[PERSON_NAME]" at bounding box center [214, 161] width 97 height 22
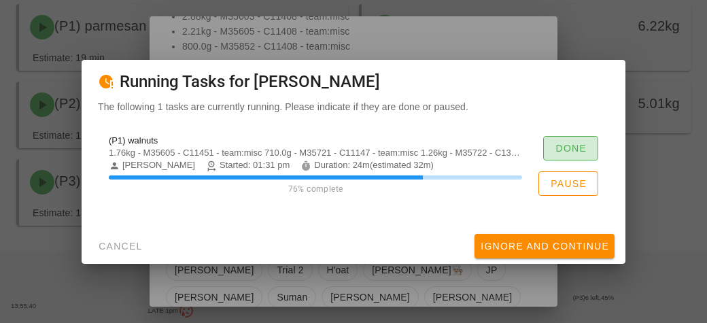
click at [556, 143] on span "Done" at bounding box center [571, 148] width 32 height 11
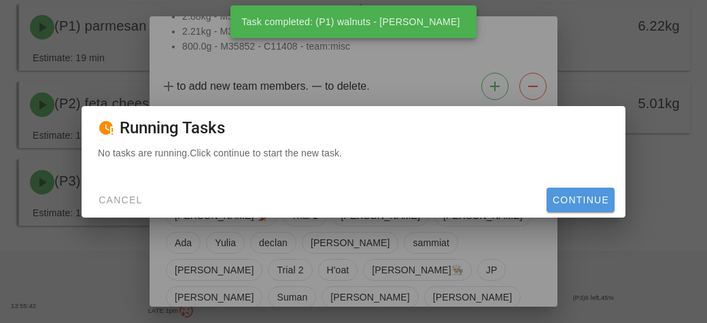
click at [564, 205] on span "Continue" at bounding box center [580, 199] width 57 height 11
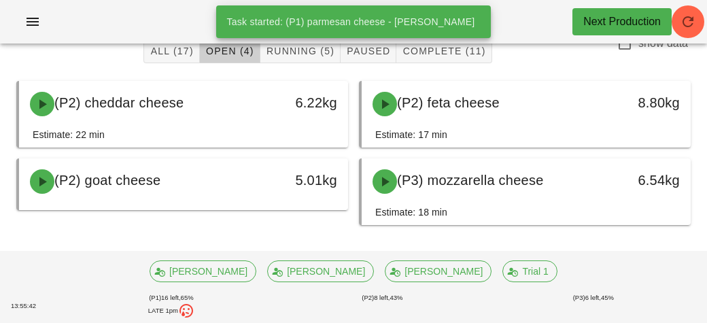
scroll to position [90, 0]
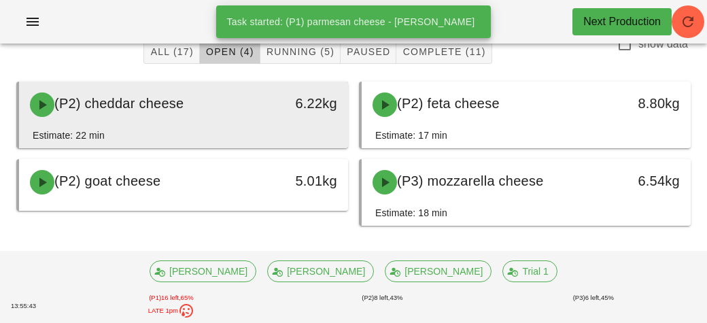
click at [245, 109] on div "(P2) cheddar cheese" at bounding box center [143, 104] width 243 height 41
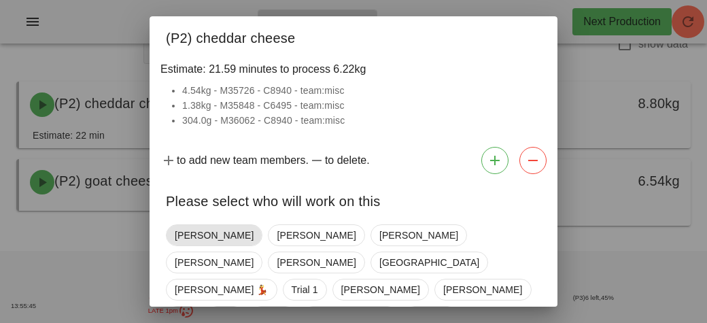
click at [195, 235] on span "[PERSON_NAME]" at bounding box center [214, 235] width 79 height 20
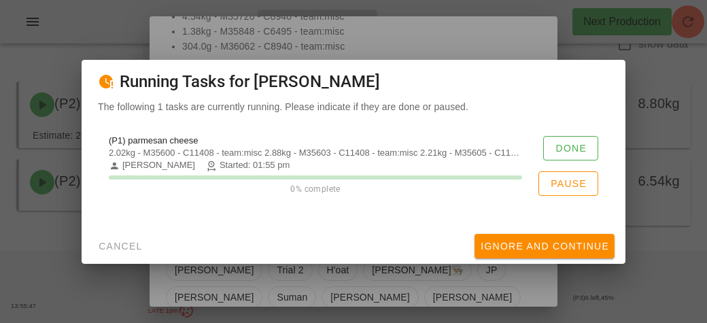
click at [67, 264] on div at bounding box center [353, 161] width 707 height 323
click at [43, 254] on div at bounding box center [353, 161] width 707 height 323
click at [67, 312] on div at bounding box center [353, 161] width 707 height 323
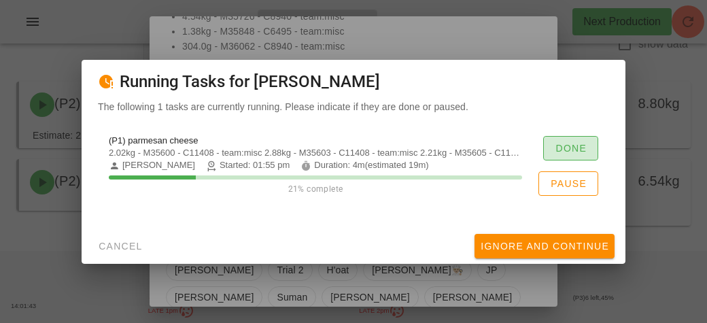
click at [569, 145] on span "Done" at bounding box center [571, 148] width 32 height 11
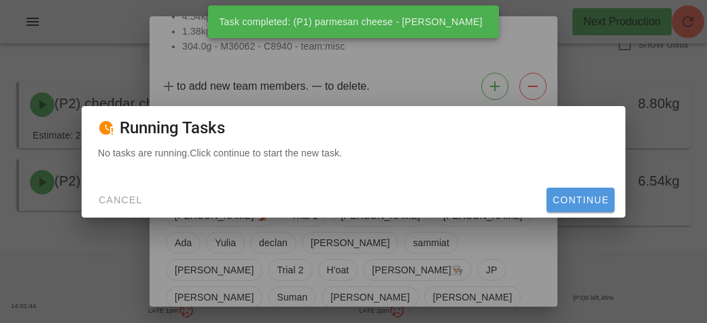
click at [559, 194] on span "Continue" at bounding box center [580, 199] width 57 height 11
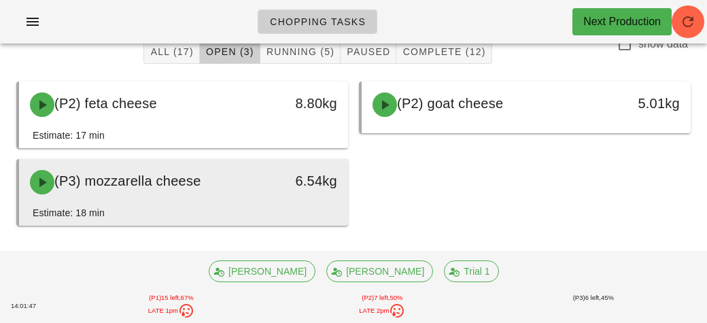
click at [165, 194] on div "(P3) mozzarella cheese" at bounding box center [143, 182] width 243 height 41
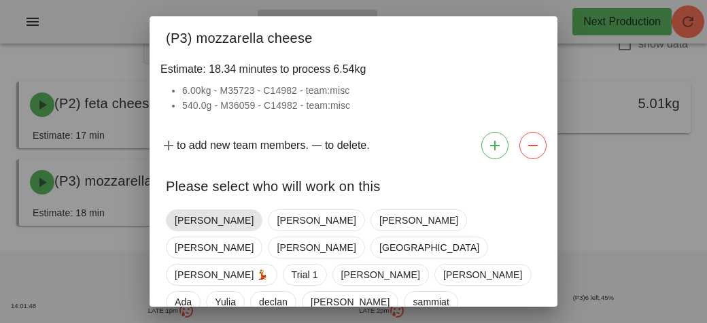
click at [170, 218] on span "[PERSON_NAME]" at bounding box center [214, 220] width 97 height 22
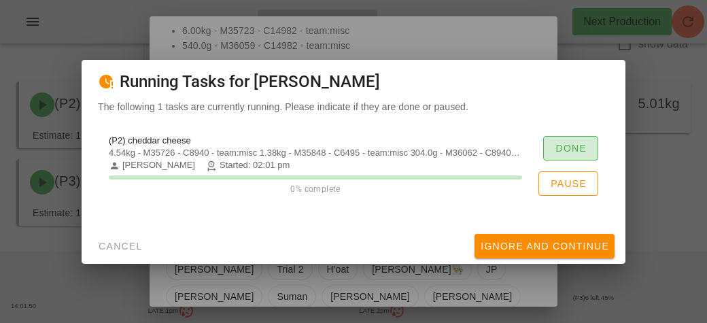
click at [551, 150] on button "Done" at bounding box center [570, 148] width 55 height 24
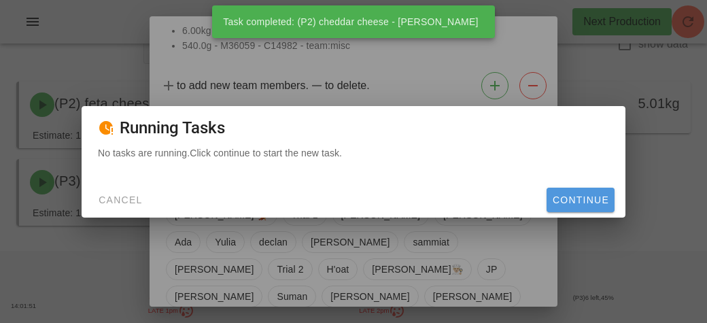
click at [566, 199] on span "Continue" at bounding box center [580, 199] width 57 height 11
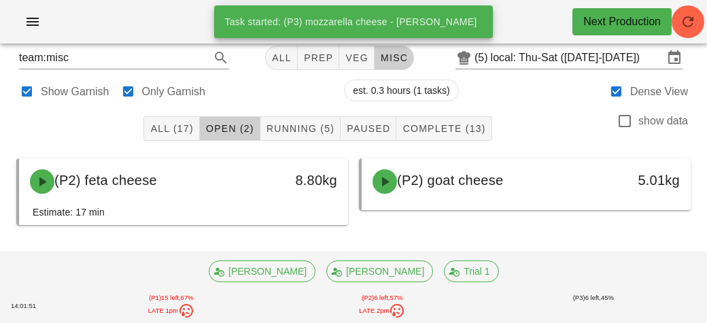
scroll to position [13, 0]
click at [287, 124] on span "Running (5)" at bounding box center [300, 128] width 69 height 11
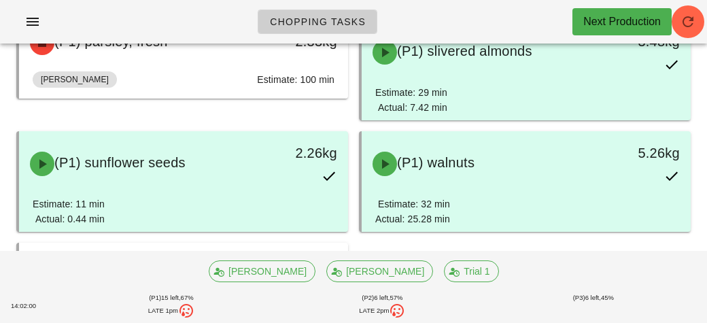
scroll to position [248, 0]
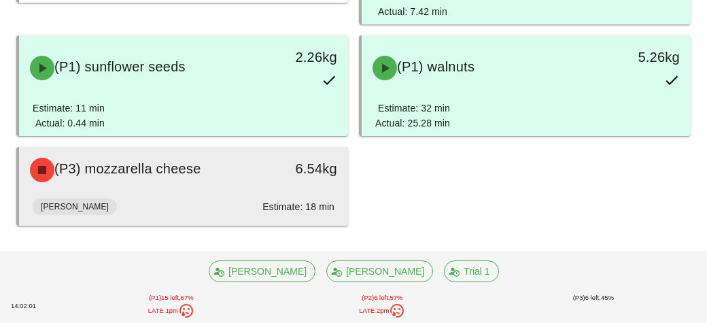
click at [201, 197] on div "[PERSON_NAME]: 18 min" at bounding box center [184, 209] width 302 height 33
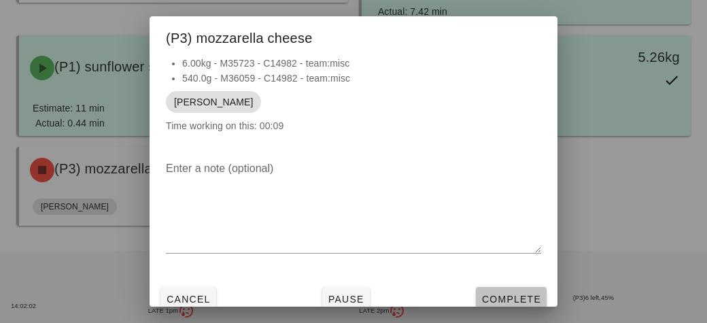
click at [490, 294] on span "Complete" at bounding box center [511, 299] width 60 height 11
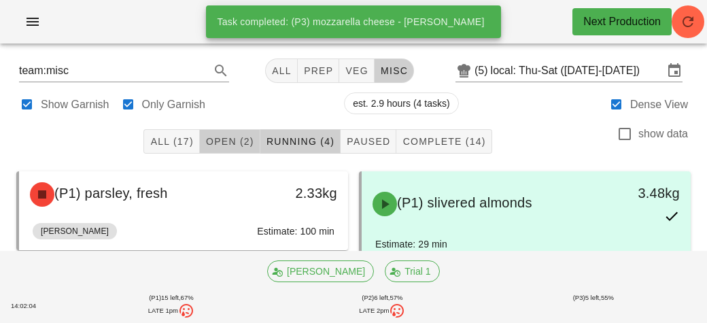
click at [224, 139] on span "Open (2)" at bounding box center [229, 141] width 49 height 11
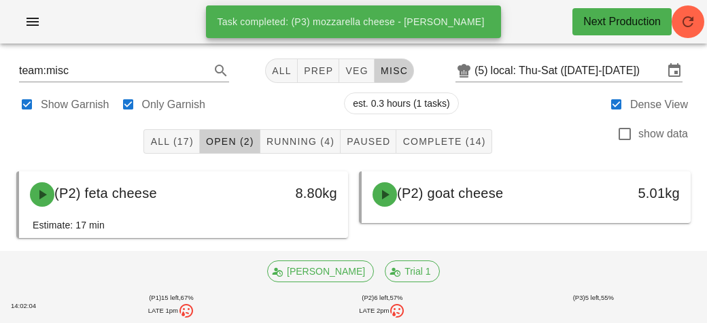
scroll to position [13, 0]
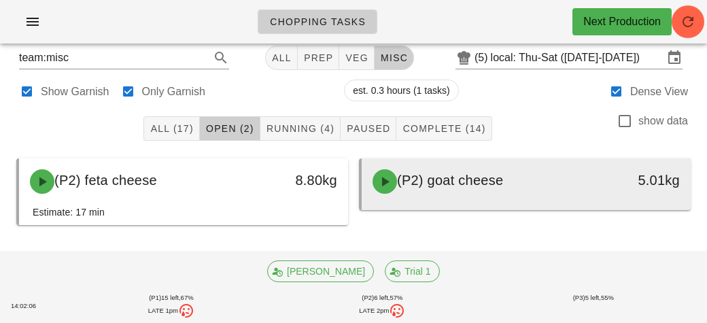
click at [445, 194] on div "(P2) goat cheese" at bounding box center [486, 181] width 243 height 41
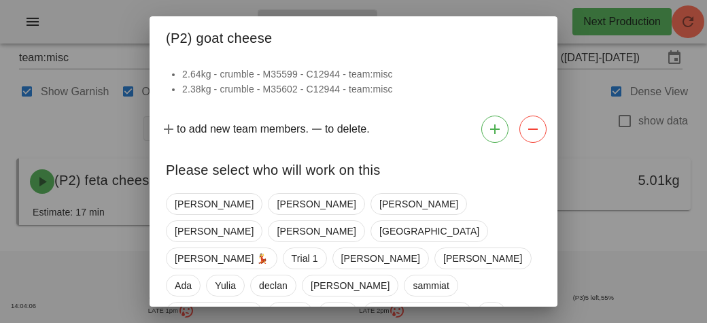
click at [79, 258] on div at bounding box center [353, 161] width 707 height 323
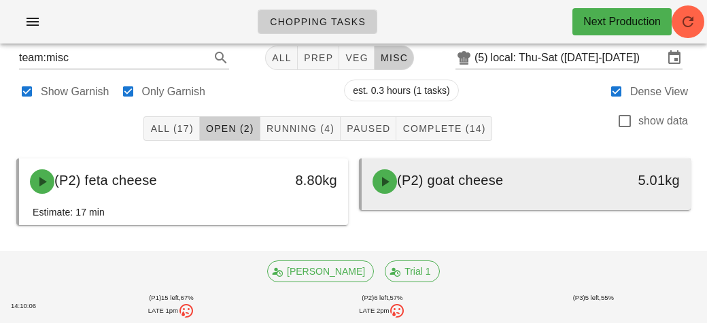
click at [441, 182] on span "(P2) goat cheese" at bounding box center [450, 180] width 106 height 15
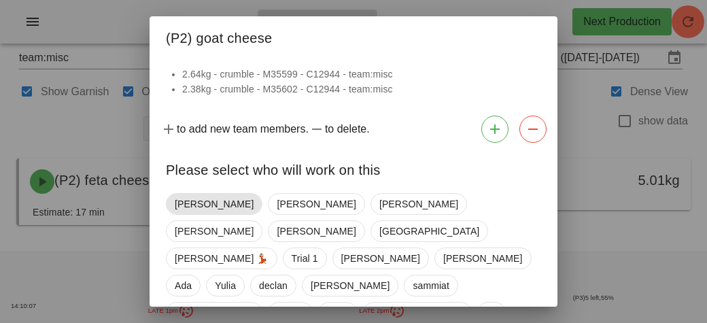
click at [187, 201] on span "[PERSON_NAME]" at bounding box center [214, 204] width 79 height 20
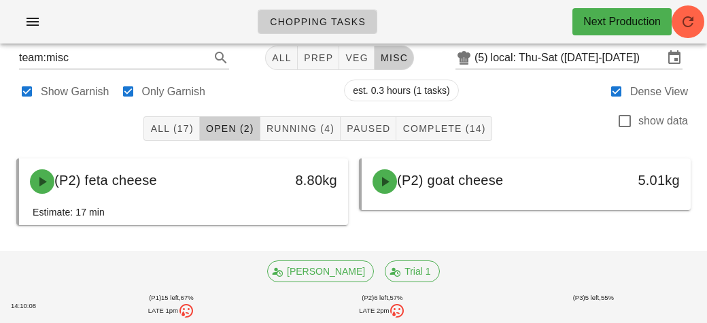
scroll to position [0, 0]
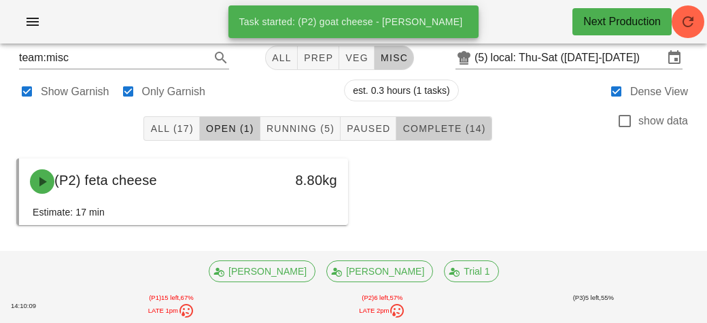
click at [431, 134] on span "Complete (14)" at bounding box center [444, 128] width 84 height 11
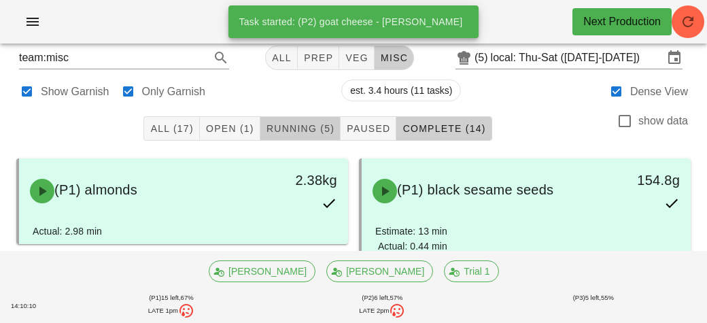
click at [293, 126] on span "Running (5)" at bounding box center [300, 128] width 69 height 11
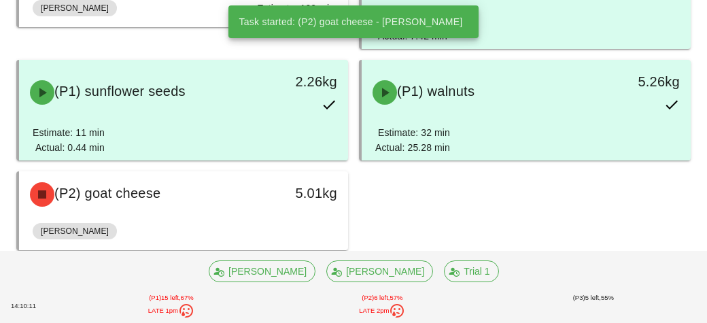
scroll to position [248, 0]
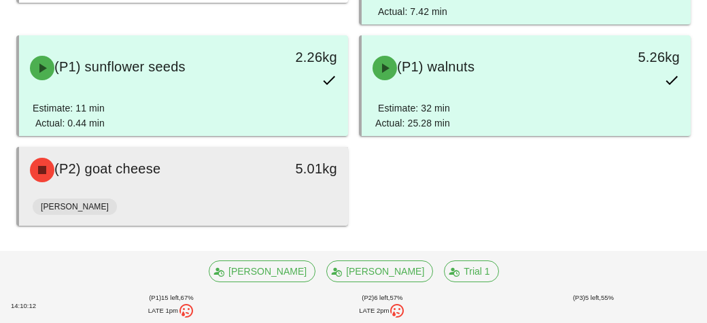
click at [227, 189] on div "(P2) goat cheese" at bounding box center [143, 170] width 243 height 41
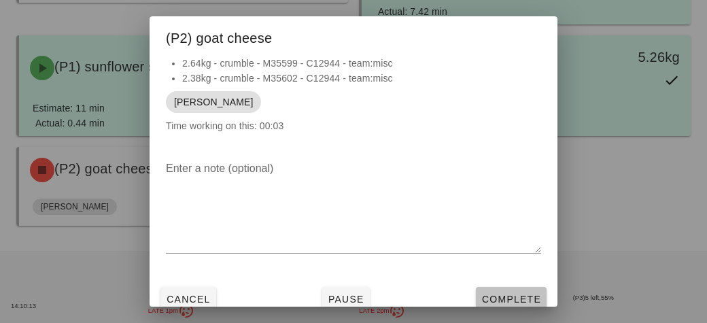
click at [496, 297] on span "Complete" at bounding box center [511, 299] width 60 height 11
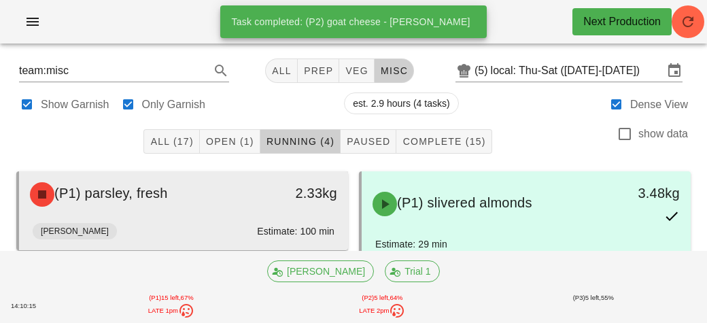
click at [192, 212] on div "(P1) parsley, fresh" at bounding box center [143, 194] width 243 height 41
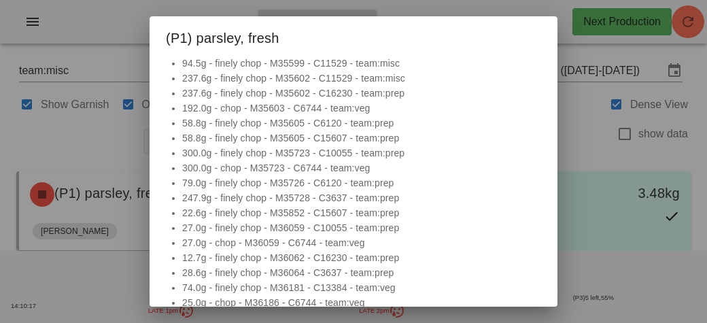
click at [84, 268] on div at bounding box center [353, 161] width 707 height 323
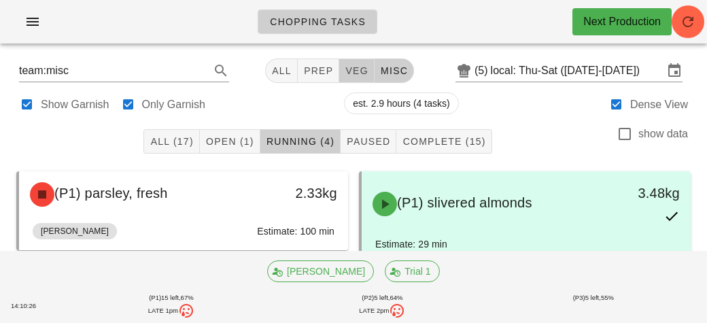
click at [367, 69] on span "veg" at bounding box center [357, 70] width 24 height 11
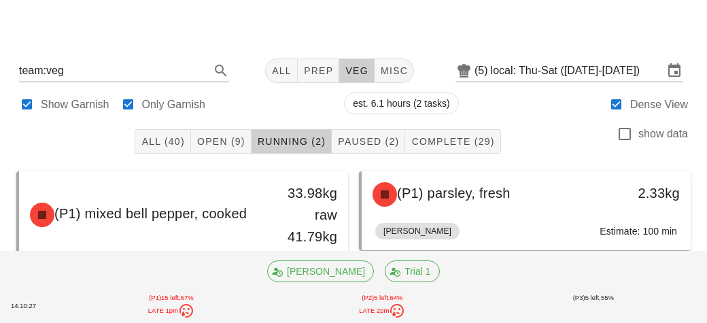
scroll to position [65, 0]
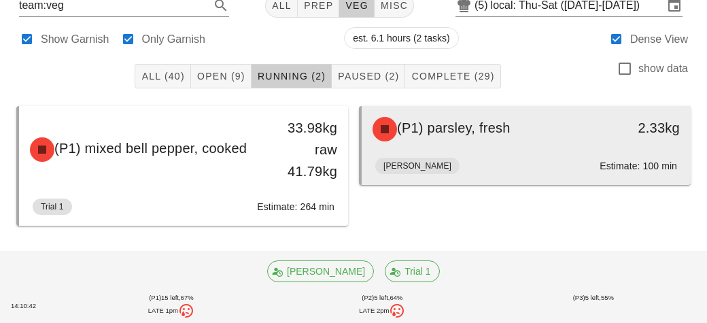
click at [486, 175] on div "[PERSON_NAME] Estimate: 100 min" at bounding box center [526, 168] width 302 height 33
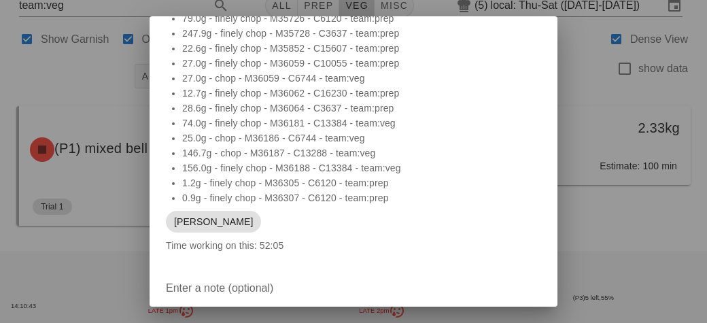
scroll to position [293, 0]
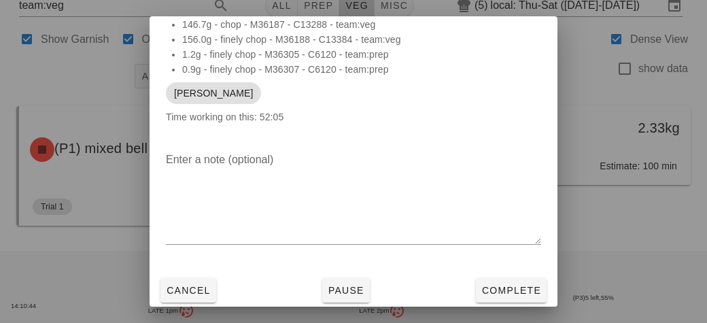
click at [571, 231] on div at bounding box center [353, 161] width 707 height 323
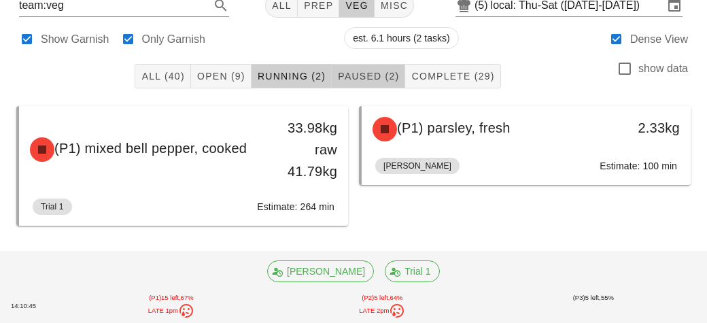
click at [363, 86] on button "Paused (2)" at bounding box center [368, 76] width 73 height 24
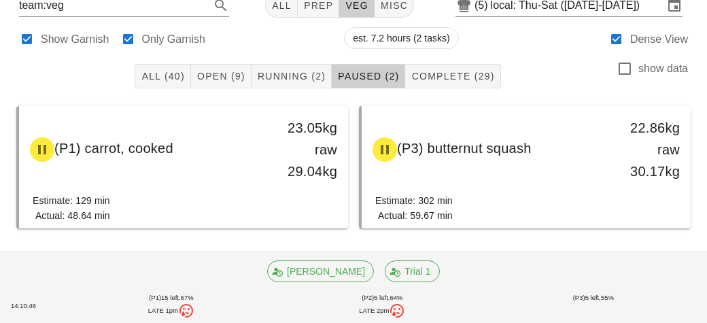
scroll to position [68, 0]
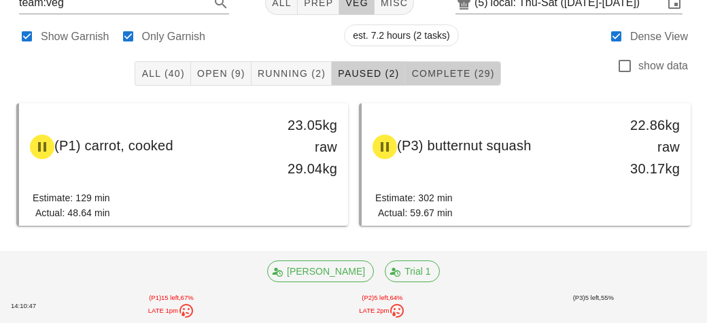
click at [434, 71] on span "Complete (29)" at bounding box center [453, 73] width 84 height 11
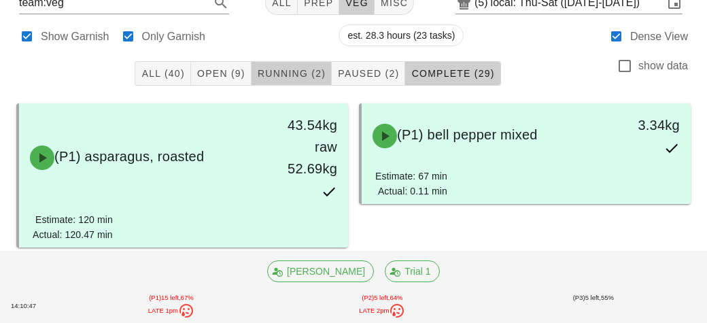
click at [290, 82] on button "Running (2)" at bounding box center [292, 73] width 80 height 24
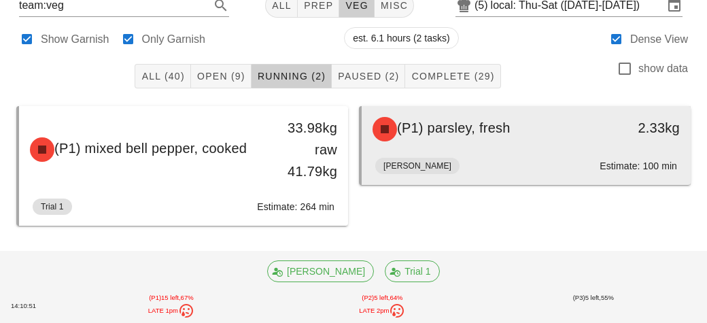
click at [561, 132] on div "(P1) parsley, fresh" at bounding box center [486, 129] width 243 height 41
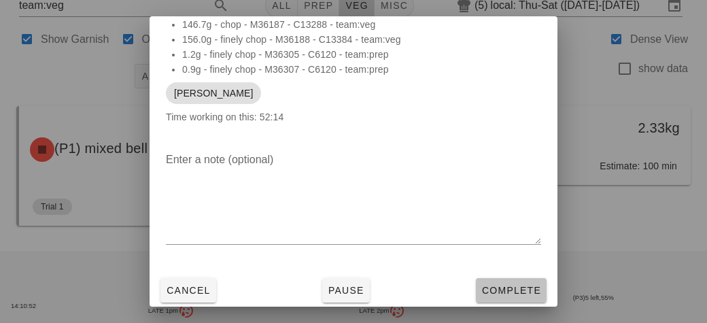
click at [526, 298] on button "Complete" at bounding box center [511, 290] width 71 height 24
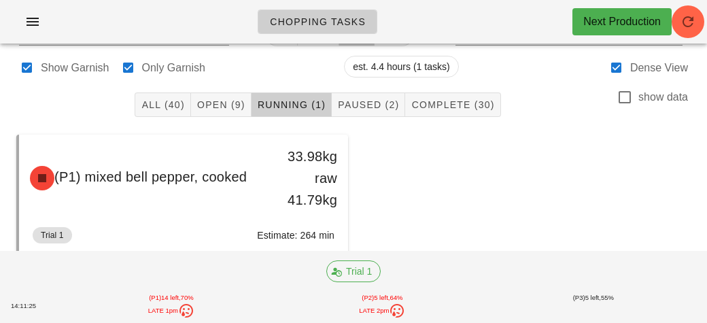
scroll to position [0, 0]
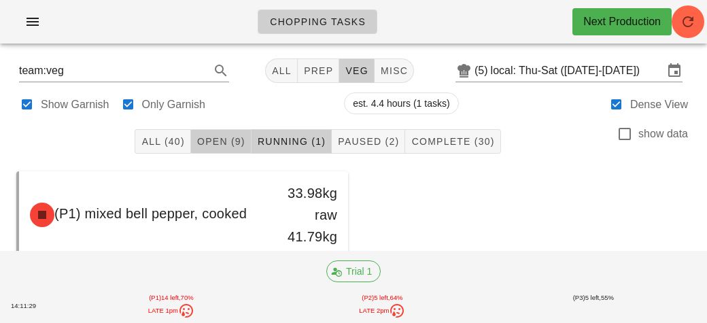
click at [226, 145] on span "Open (9)" at bounding box center [221, 141] width 49 height 11
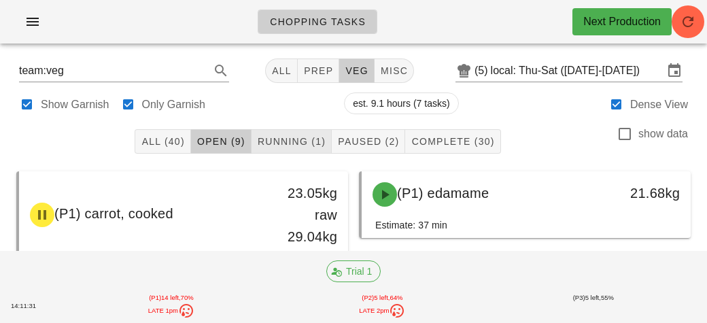
click at [286, 150] on button "Running (1)" at bounding box center [292, 141] width 80 height 24
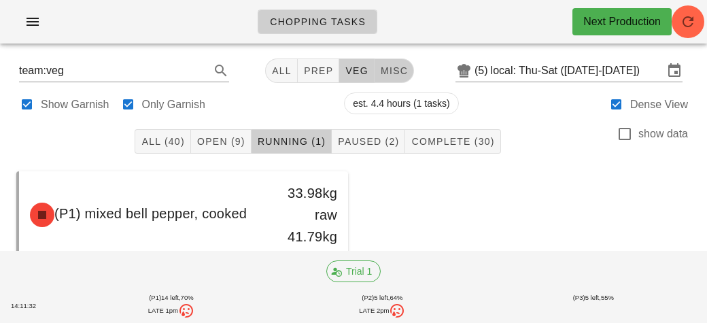
click at [392, 73] on span "misc" at bounding box center [394, 70] width 28 height 11
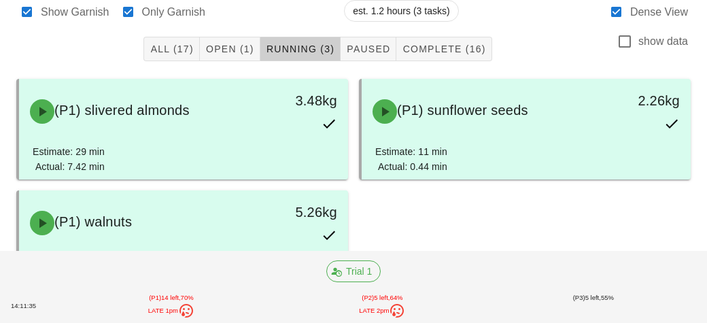
scroll to position [158, 0]
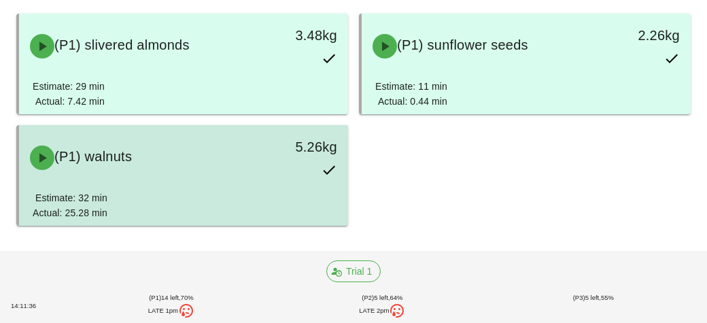
click at [290, 186] on div "5.26kg" at bounding box center [305, 158] width 81 height 60
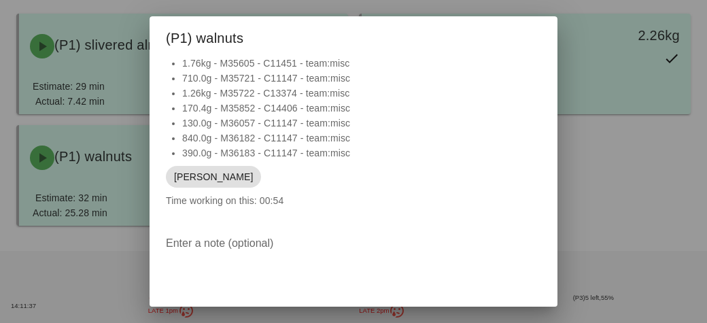
click at [78, 201] on div at bounding box center [353, 161] width 707 height 323
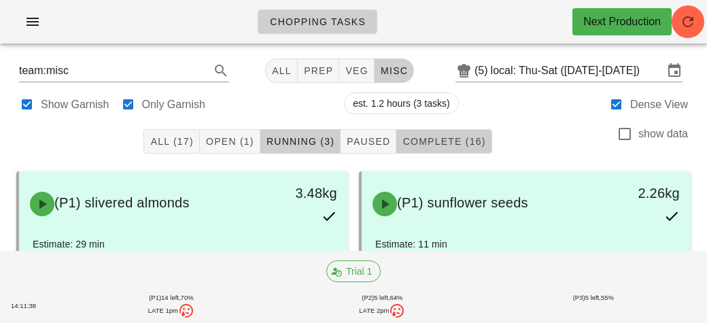
click at [435, 147] on button "Complete (16)" at bounding box center [443, 141] width 95 height 24
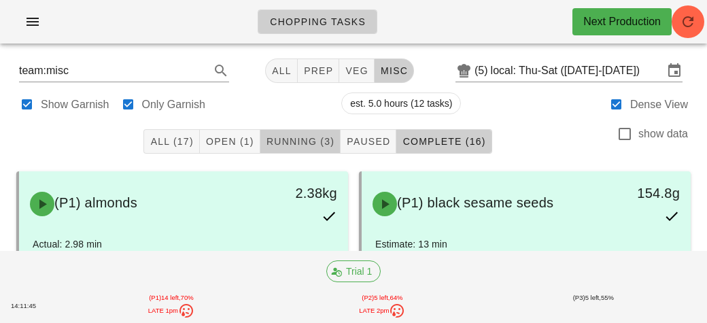
click at [305, 145] on span "Running (3)" at bounding box center [300, 141] width 69 height 11
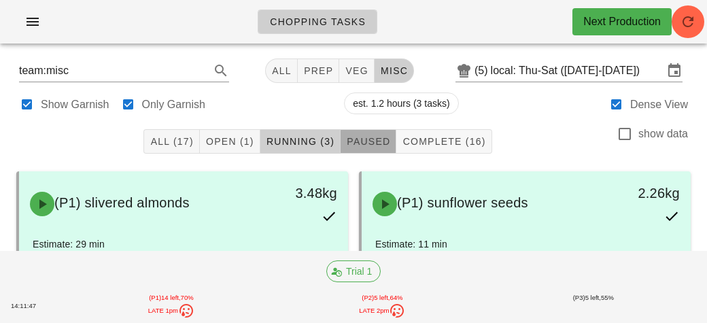
click at [373, 152] on button "Paused" at bounding box center [369, 141] width 56 height 24
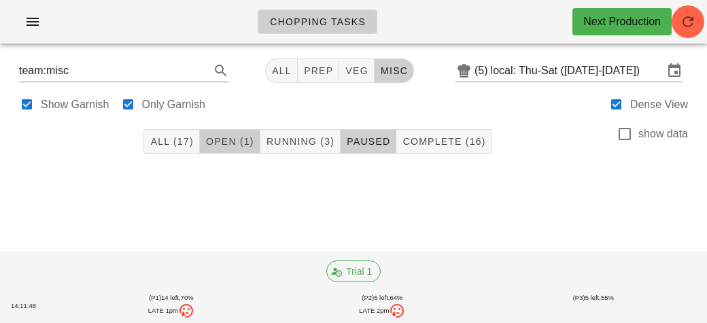
click at [241, 144] on span "Open (1)" at bounding box center [229, 141] width 49 height 11
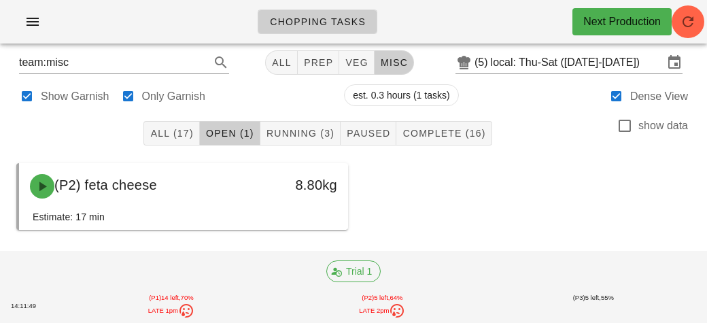
scroll to position [13, 0]
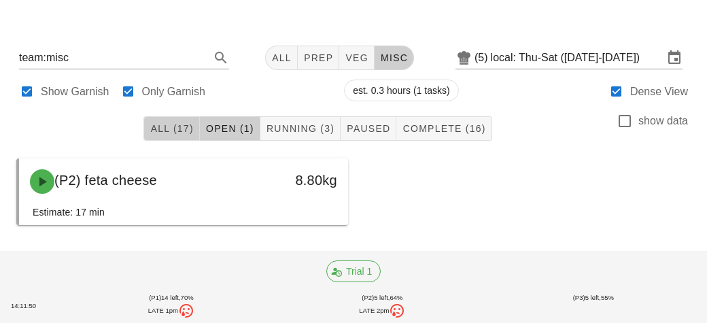
click at [180, 134] on span "All (17)" at bounding box center [172, 128] width 44 height 11
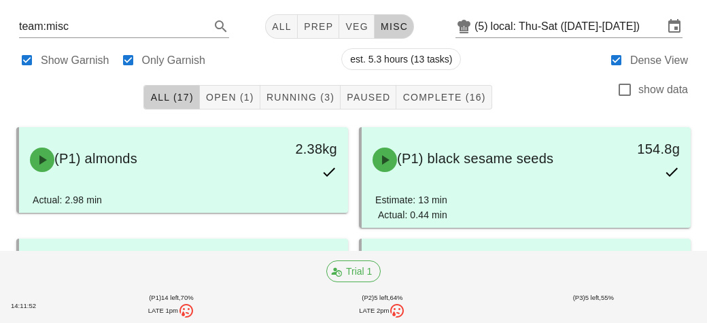
scroll to position [46, 0]
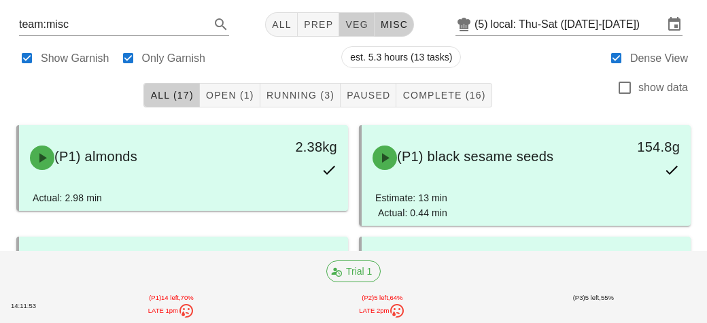
click at [365, 19] on span "veg" at bounding box center [357, 24] width 24 height 11
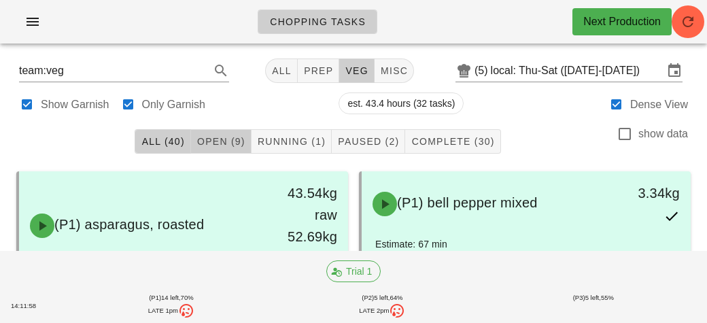
click at [238, 143] on span "Open (9)" at bounding box center [221, 141] width 49 height 11
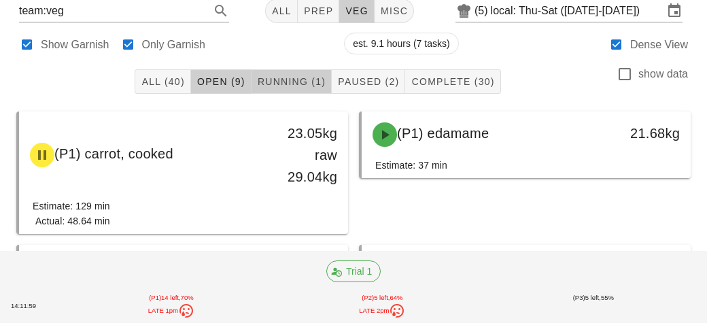
click at [309, 82] on span "Running (1)" at bounding box center [291, 81] width 69 height 11
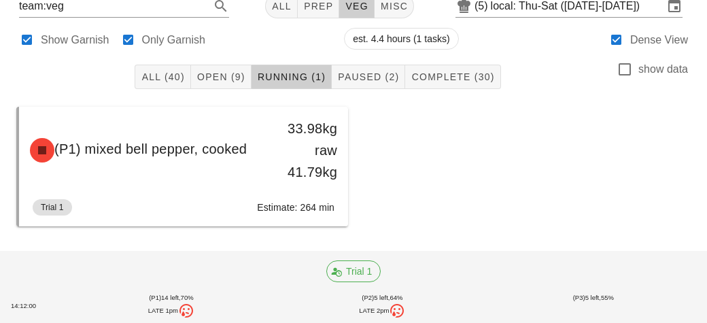
scroll to position [65, 0]
click at [377, 66] on button "Paused (2)" at bounding box center [368, 76] width 73 height 24
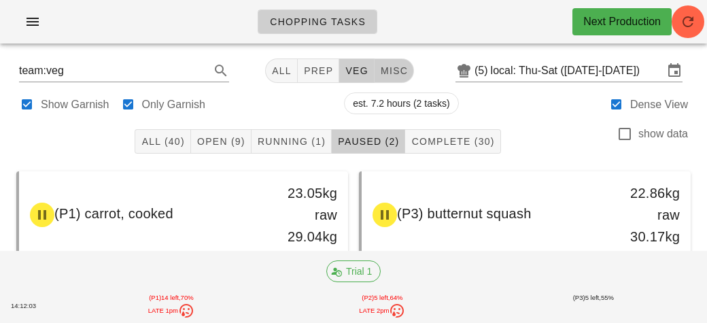
click at [401, 69] on span "misc" at bounding box center [394, 70] width 28 height 11
type input "team:misc"
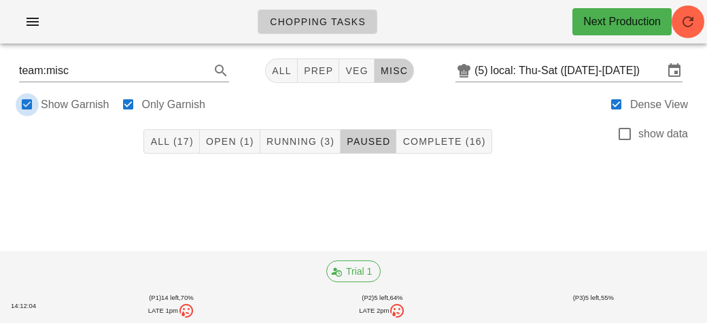
click at [29, 112] on div at bounding box center [27, 104] width 19 height 19
checkbox input "false"
click at [238, 139] on span "Open (1)" at bounding box center [229, 141] width 49 height 11
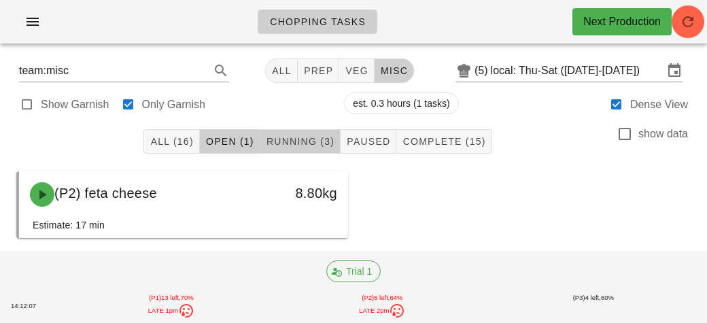
click at [316, 139] on span "Running (3)" at bounding box center [300, 141] width 69 height 11
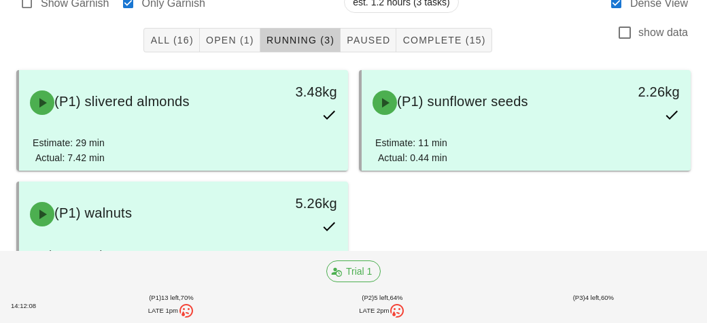
scroll to position [158, 0]
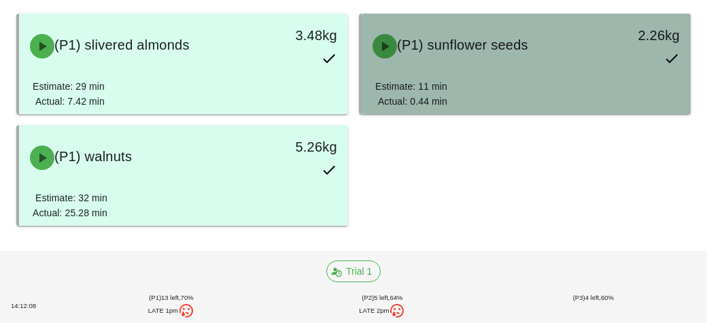
click at [366, 37] on div "(P1) sunflower seeds" at bounding box center [486, 46] width 243 height 41
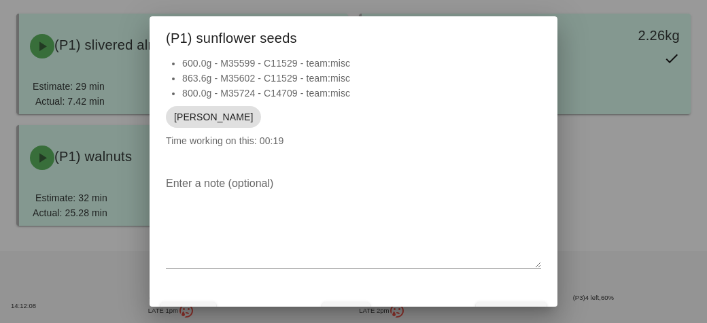
click at [290, 70] on div at bounding box center [353, 161] width 707 height 323
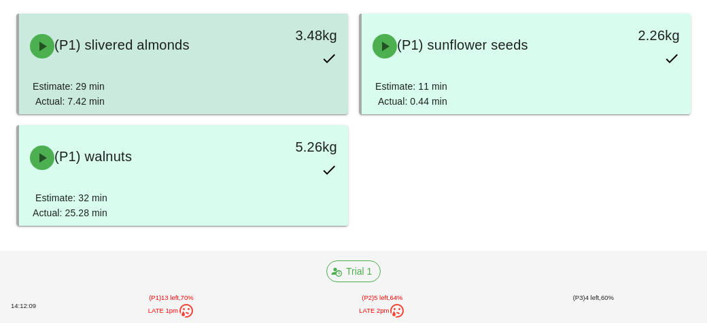
click at [279, 65] on div "3.48kg" at bounding box center [305, 46] width 81 height 60
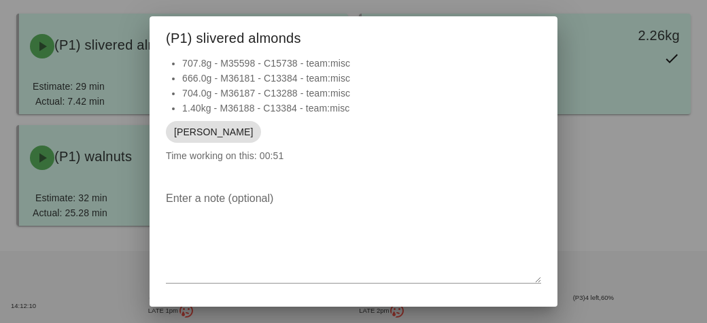
scroll to position [39, 0]
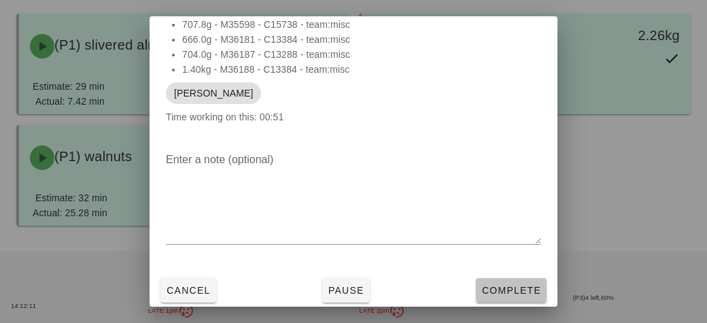
click at [515, 296] on button "Complete" at bounding box center [511, 290] width 71 height 24
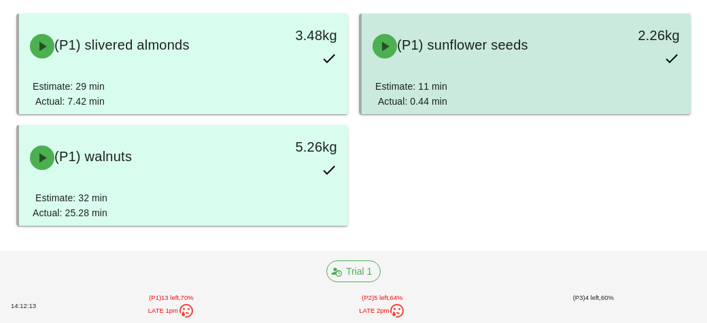
click at [501, 97] on div "Estimate: 11 min Actual: 0.44 min" at bounding box center [526, 96] width 302 height 35
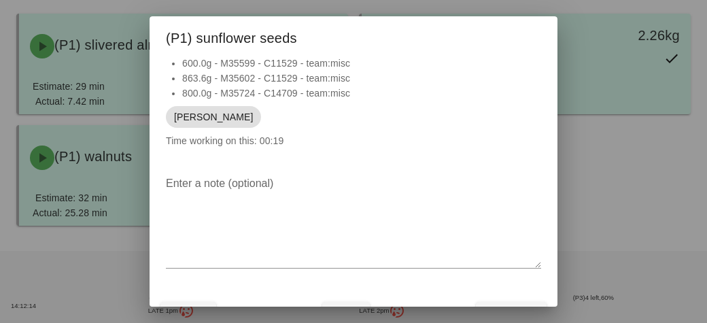
scroll to position [24, 0]
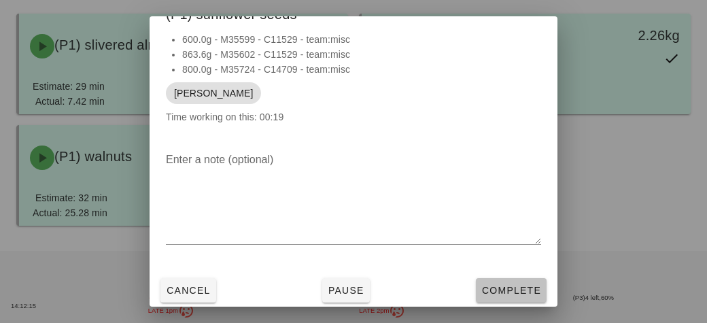
click at [526, 294] on span "Complete" at bounding box center [511, 290] width 60 height 11
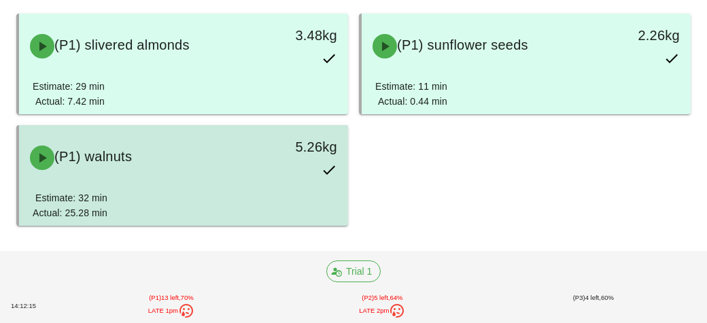
click at [277, 202] on div "Estimate: 32 min Actual: 25.28 min" at bounding box center [184, 207] width 302 height 35
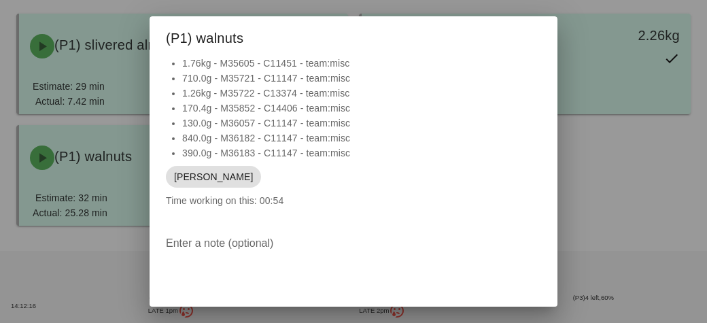
scroll to position [84, 0]
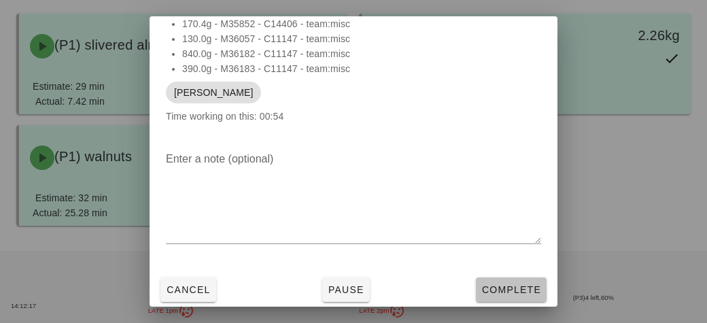
click at [510, 284] on span "Complete" at bounding box center [511, 289] width 60 height 11
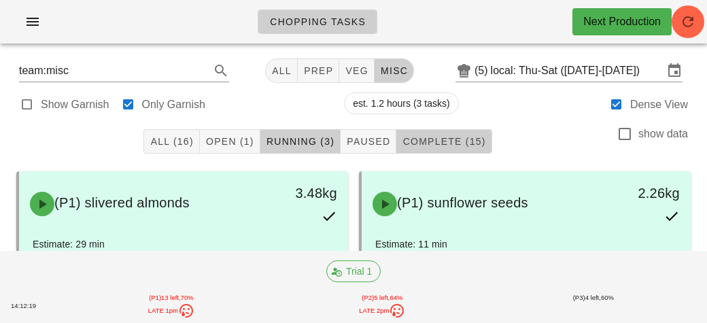
click at [461, 143] on span "Complete (15)" at bounding box center [444, 141] width 84 height 11
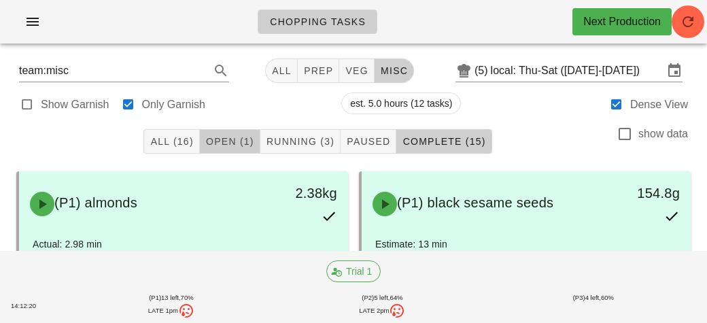
click at [242, 141] on span "Open (1)" at bounding box center [229, 141] width 49 height 11
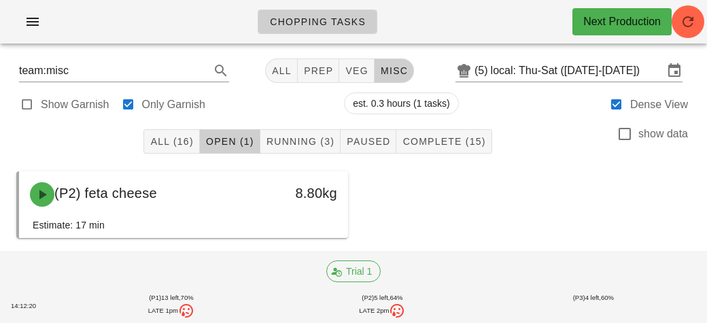
scroll to position [13, 0]
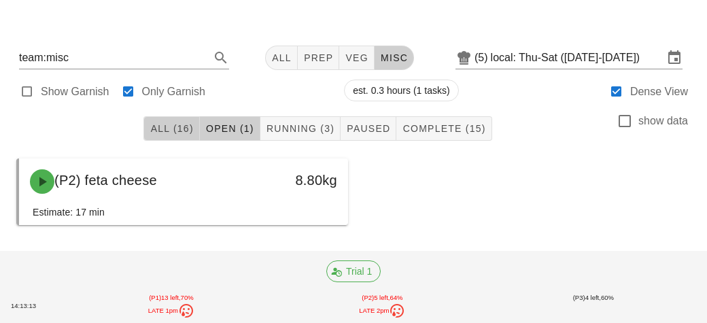
click at [150, 120] on button "All (16)" at bounding box center [171, 128] width 56 height 24
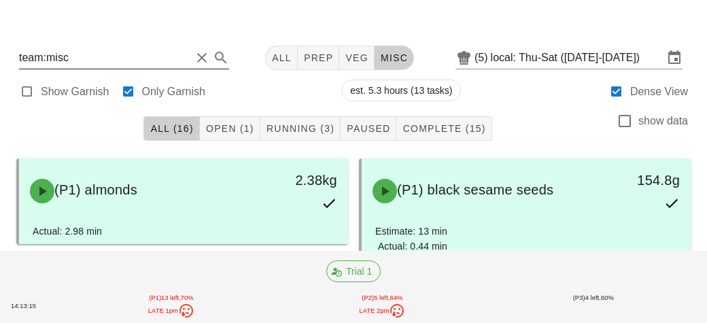
click at [110, 63] on input "team:misc" at bounding box center [105, 58] width 172 height 22
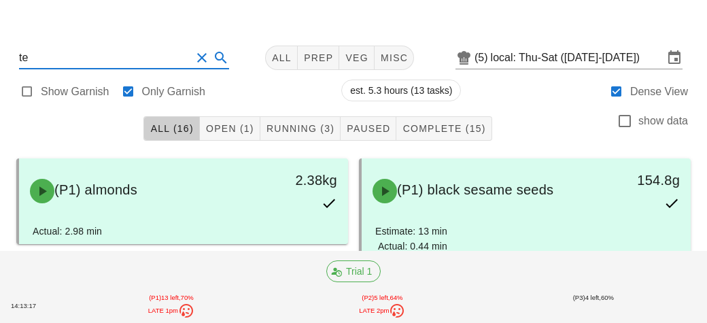
type input "t"
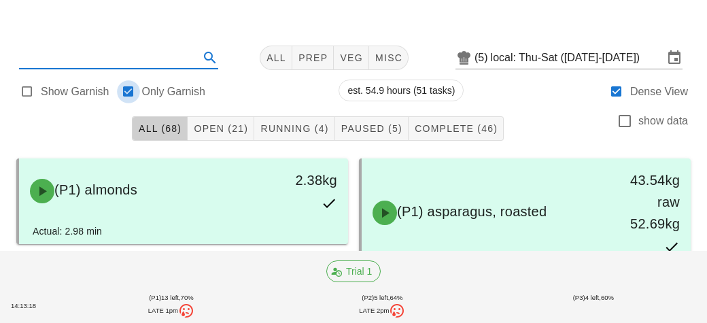
click at [133, 98] on div at bounding box center [128, 91] width 19 height 19
checkbox input "false"
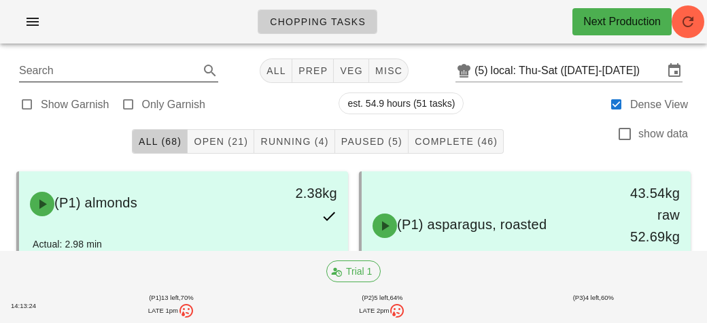
click at [48, 65] on input "Search" at bounding box center [107, 71] width 177 height 22
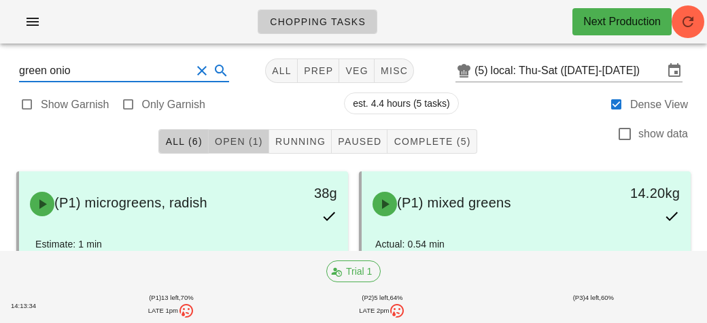
click at [217, 143] on span "Open (1)" at bounding box center [238, 141] width 49 height 11
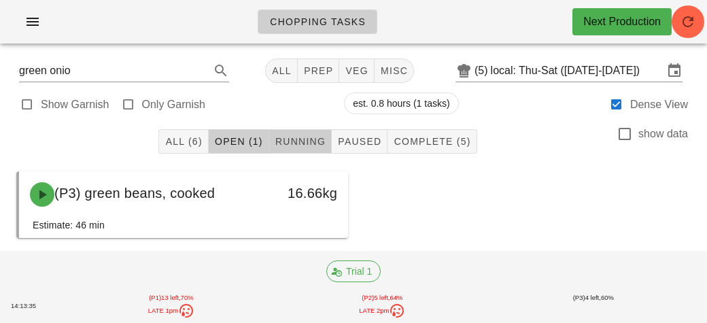
click at [299, 130] on button "Running" at bounding box center [300, 141] width 63 height 24
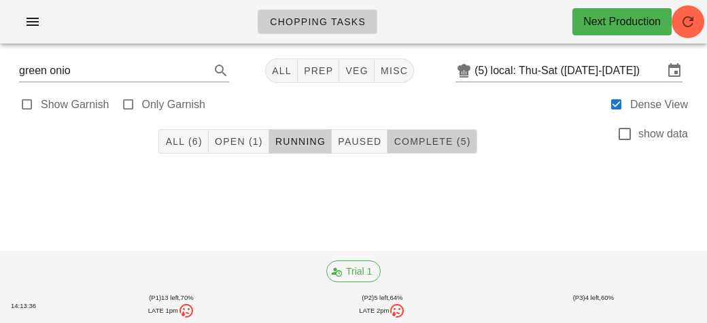
click at [412, 148] on button "Complete (5)" at bounding box center [432, 141] width 89 height 24
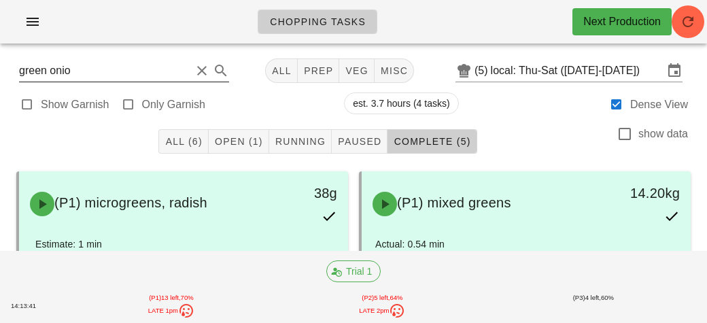
click at [122, 70] on input "green onio" at bounding box center [105, 71] width 172 height 22
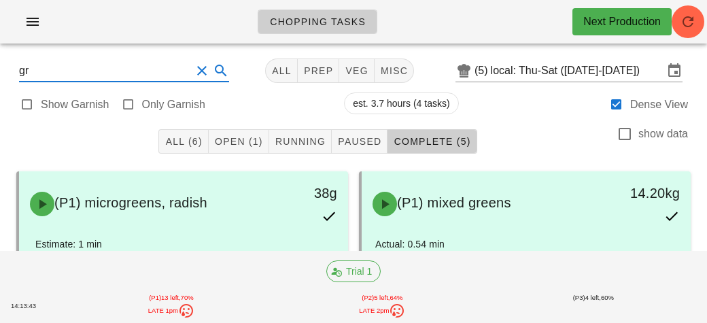
type input "g"
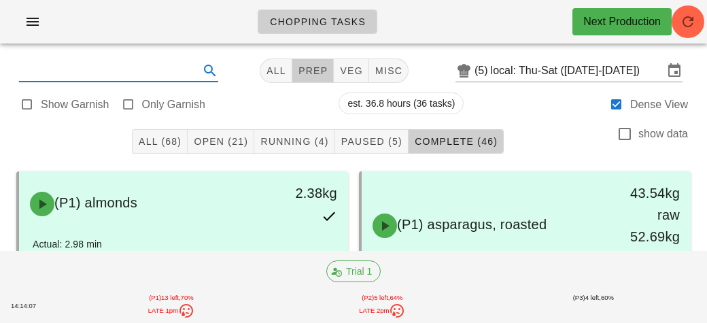
click at [315, 67] on span "prep" at bounding box center [313, 70] width 30 height 11
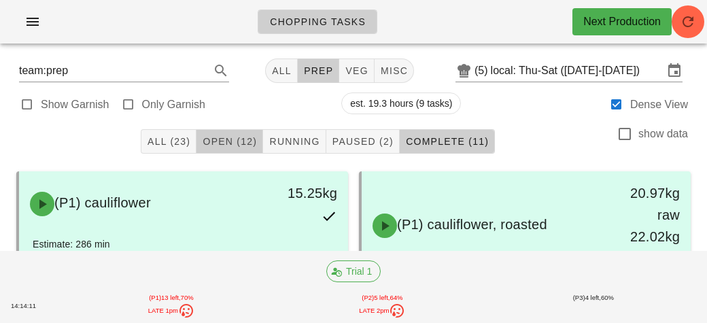
click at [221, 137] on span "Open (12)" at bounding box center [229, 141] width 55 height 11
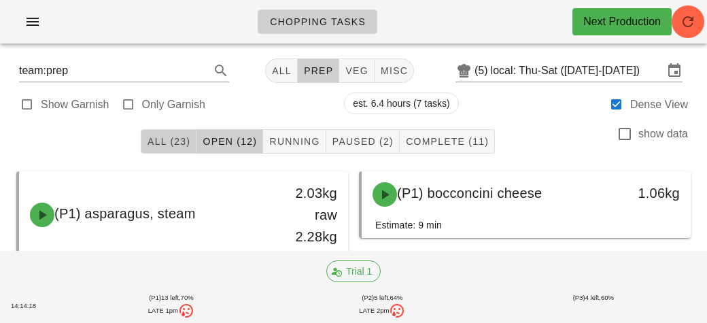
click at [163, 135] on button "All (23)" at bounding box center [169, 141] width 56 height 24
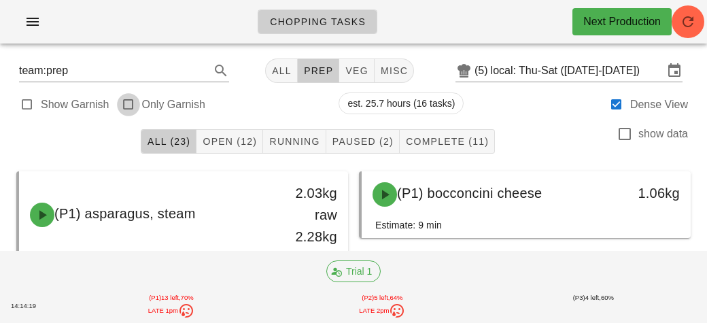
click at [132, 99] on div at bounding box center [128, 104] width 19 height 19
type input "garnish"
checkbox input "true"
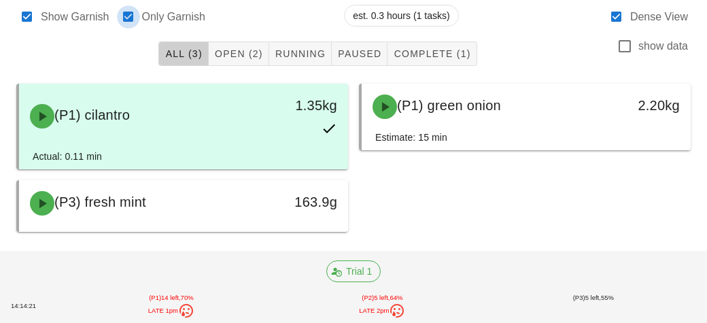
scroll to position [94, 0]
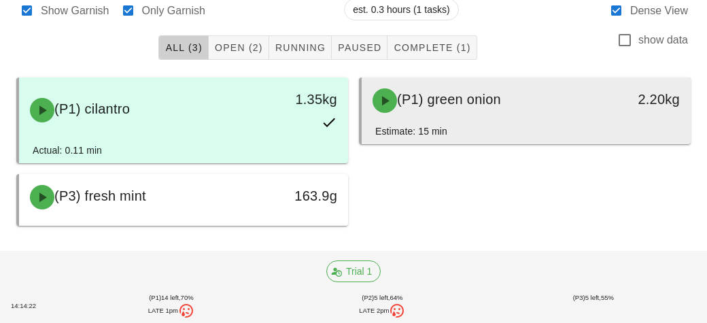
click at [448, 124] on div "Estimate: 15 min" at bounding box center [526, 134] width 302 height 20
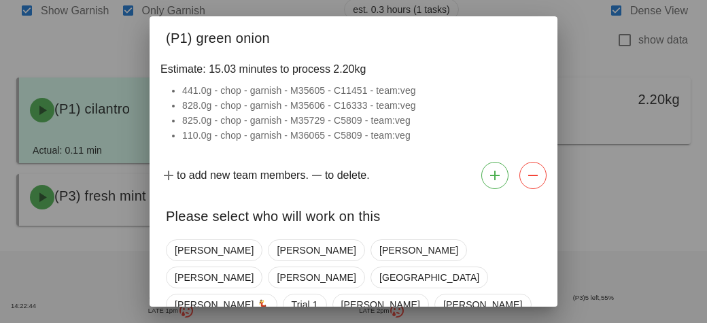
scroll to position [89, 0]
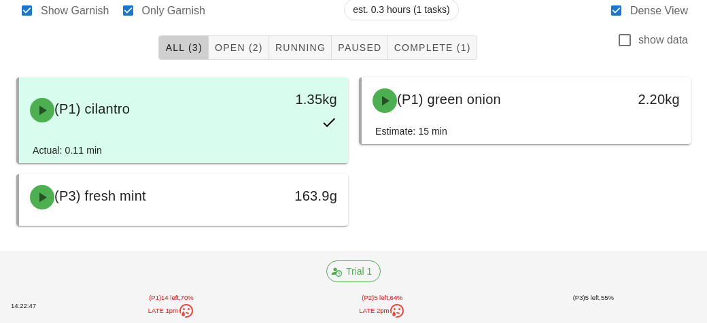
click at [409, 193] on div "(P1) cilantro 1.35kg Actual: 0.11 min (P1) green onion 2.20kg Estimate: 15 min …" at bounding box center [353, 151] width 685 height 159
click at [407, 50] on span "Complete (1)" at bounding box center [432, 47] width 78 height 11
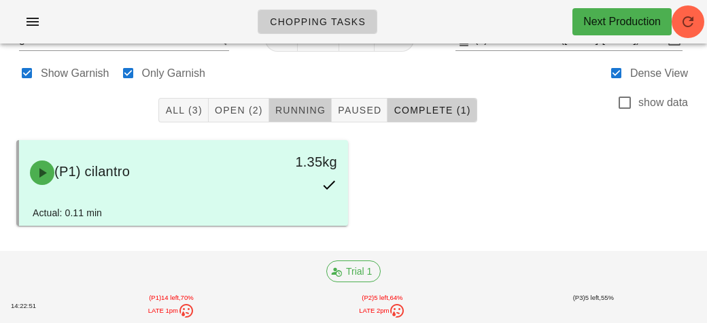
click at [298, 116] on button "Running" at bounding box center [300, 110] width 63 height 24
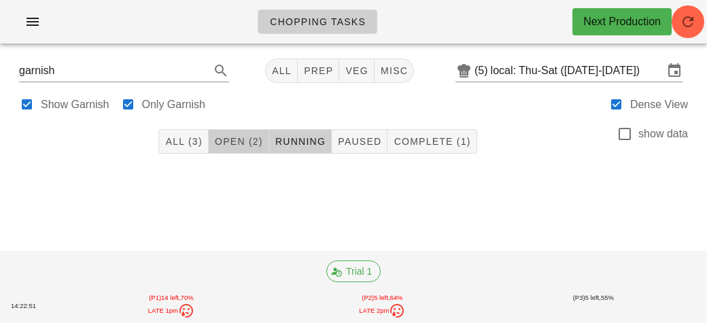
click at [245, 137] on span "Open (2)" at bounding box center [238, 141] width 49 height 11
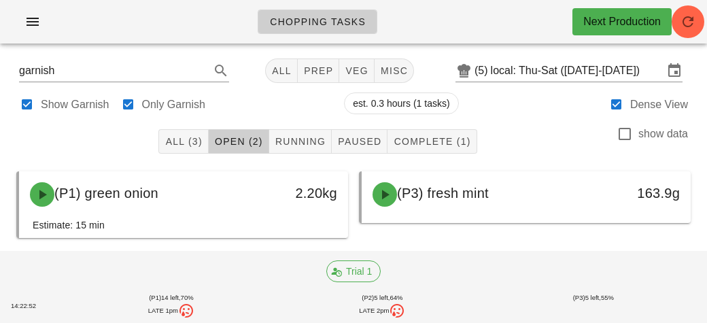
scroll to position [13, 0]
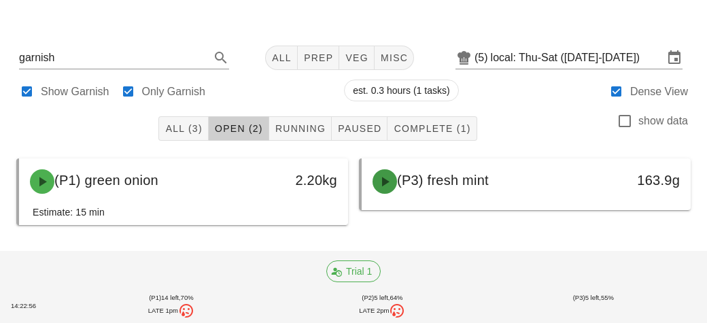
click at [396, 184] on span "button" at bounding box center [385, 181] width 24 height 16
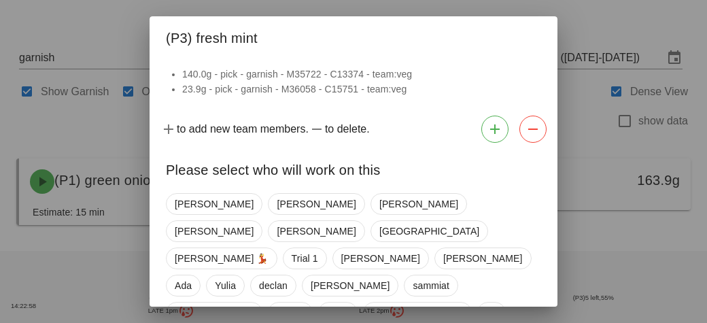
scroll to position [43, 0]
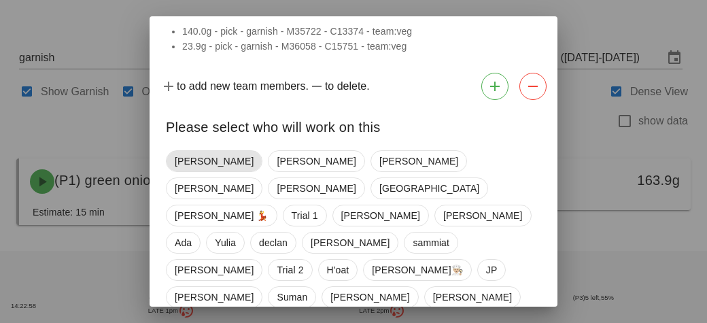
click at [186, 160] on span "[PERSON_NAME]" at bounding box center [214, 161] width 79 height 20
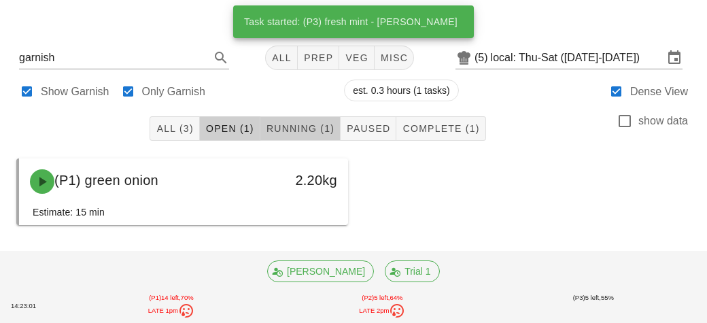
click at [292, 129] on span "Running (1)" at bounding box center [300, 128] width 69 height 11
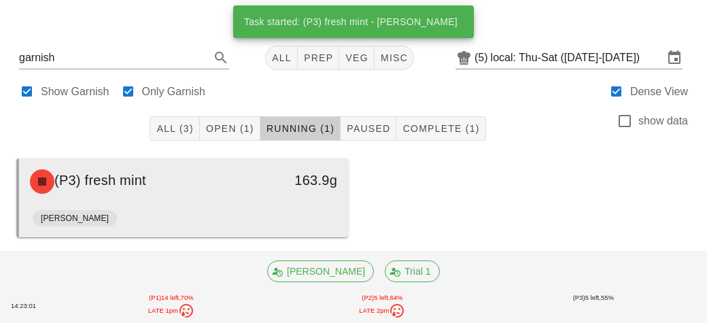
click at [226, 206] on div "[PERSON_NAME]" at bounding box center [184, 221] width 302 height 33
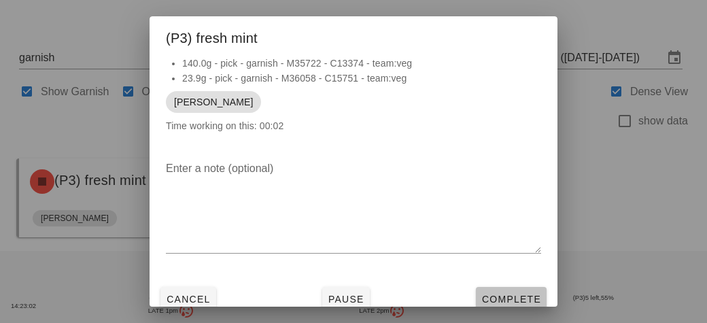
click at [491, 294] on span "Complete" at bounding box center [511, 299] width 60 height 11
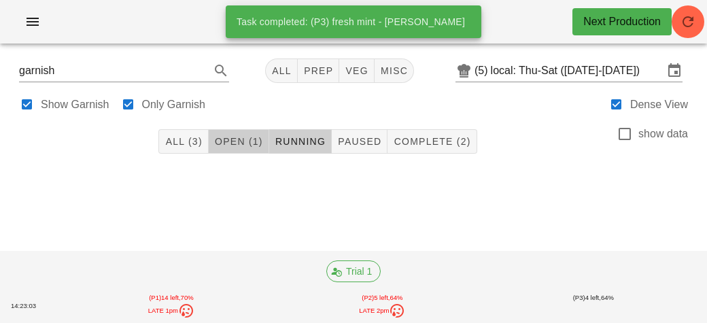
click at [234, 137] on span "Open (1)" at bounding box center [238, 141] width 49 height 11
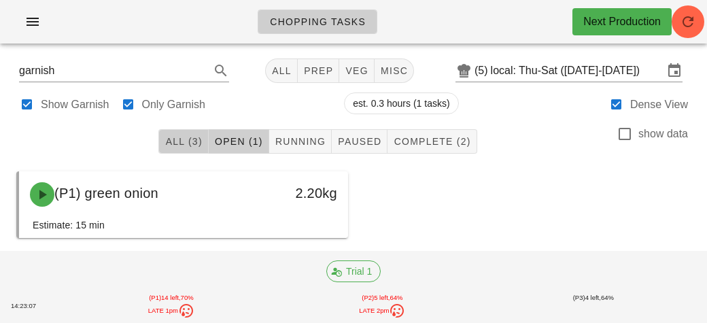
click at [194, 143] on span "All (3)" at bounding box center [183, 141] width 37 height 11
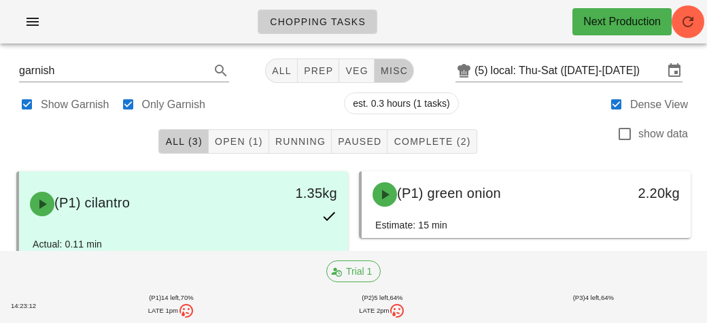
click at [404, 73] on span "misc" at bounding box center [394, 70] width 28 height 11
type input "team:misc"
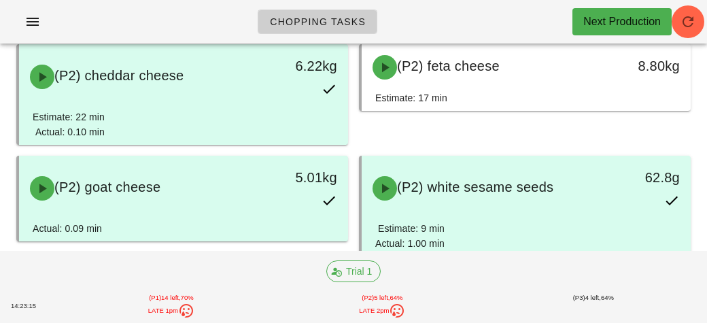
scroll to position [816, 0]
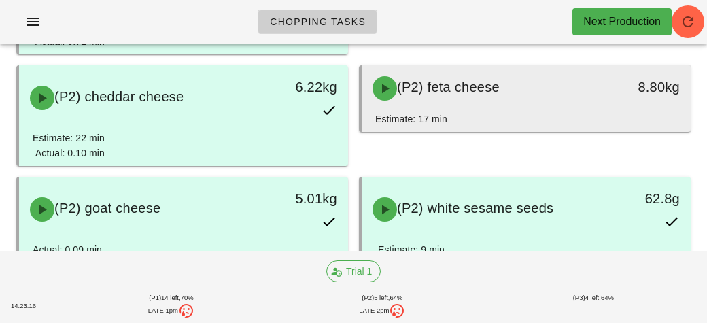
click at [420, 98] on div "(P2) feta cheese" at bounding box center [486, 88] width 243 height 41
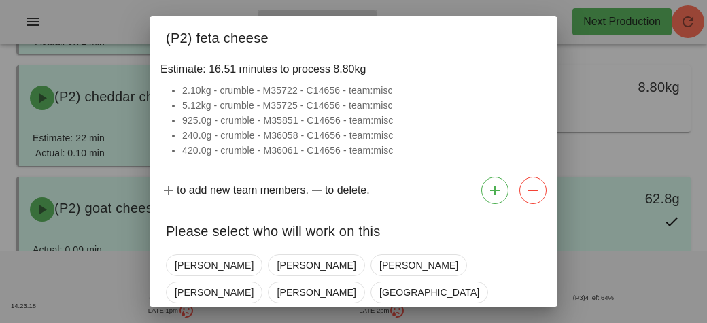
scroll to position [104, 0]
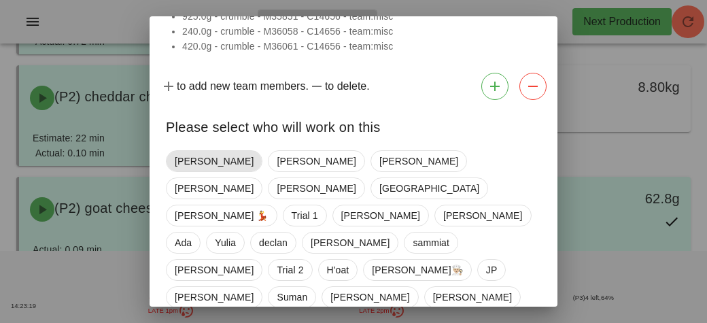
click at [180, 151] on span "[PERSON_NAME]" at bounding box center [214, 161] width 79 height 20
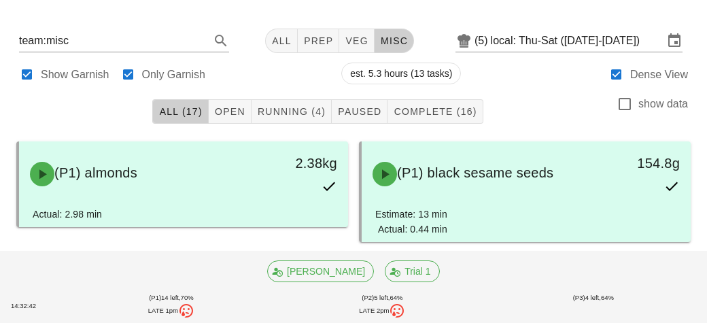
scroll to position [407, 0]
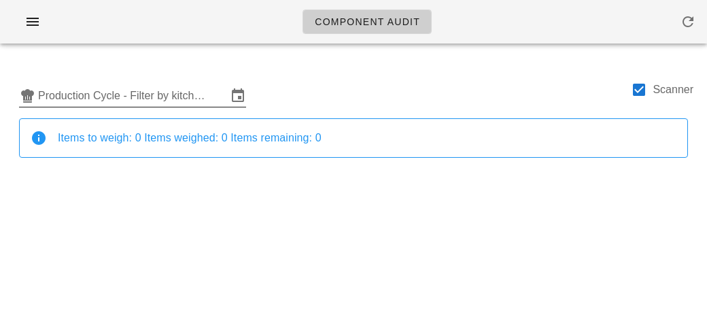
click at [127, 93] on input "Production Cycle - Filter by kitchen production schedules" at bounding box center [132, 96] width 189 height 22
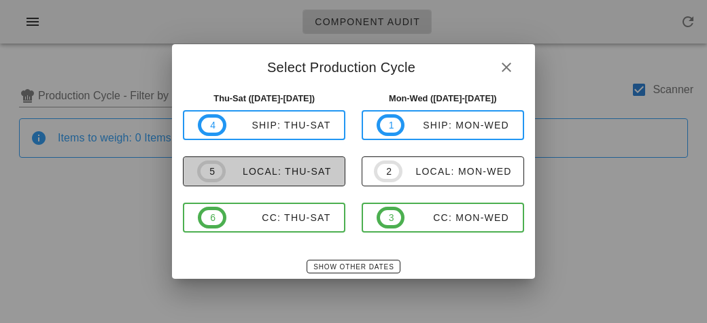
click at [243, 172] on div "local: Thu-Sat" at bounding box center [279, 171] width 106 height 11
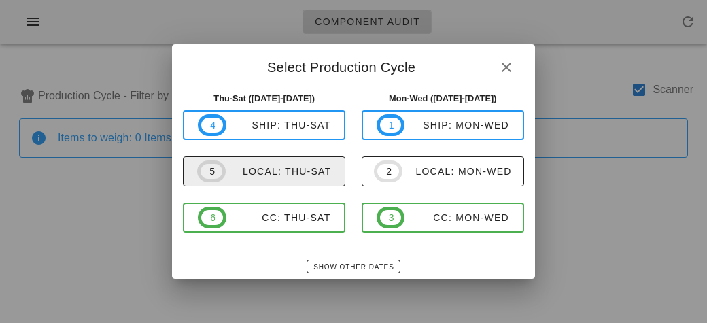
type input "local: Thu-Sat ([DATE]-[DATE])"
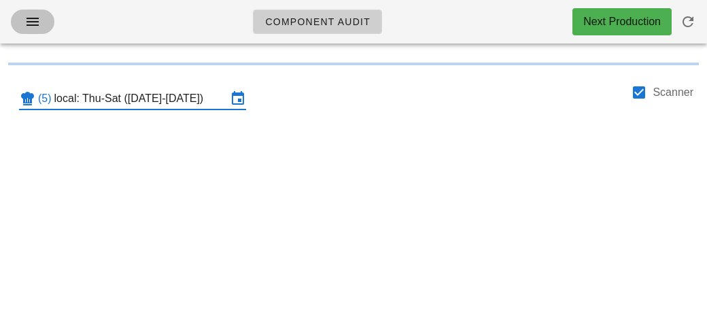
click at [27, 19] on icon "button" at bounding box center [32, 22] width 16 height 16
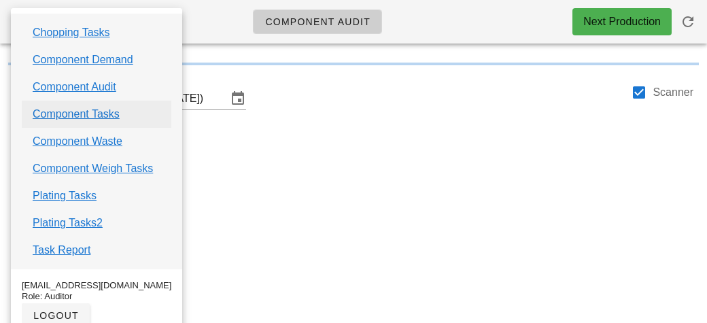
click at [54, 119] on link "Component Tasks" at bounding box center [76, 114] width 87 height 16
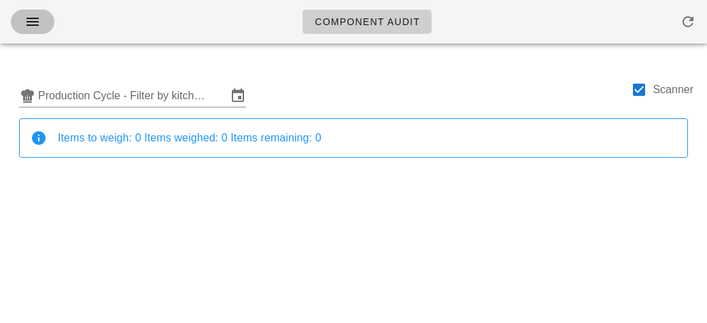
click at [31, 32] on button "button" at bounding box center [33, 22] width 44 height 24
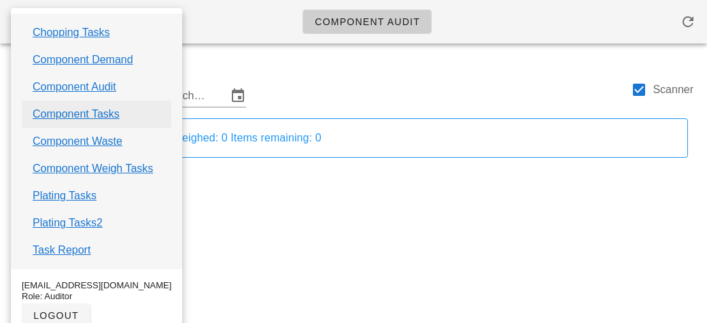
click at [46, 108] on link "Component Tasks" at bounding box center [76, 114] width 87 height 16
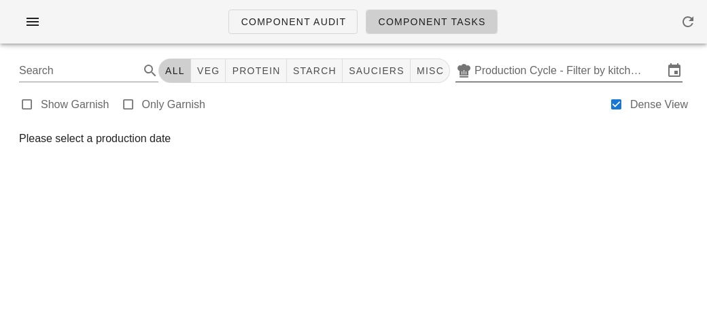
click at [510, 70] on input "Production Cycle - Filter by kitchen production schedules" at bounding box center [569, 71] width 189 height 22
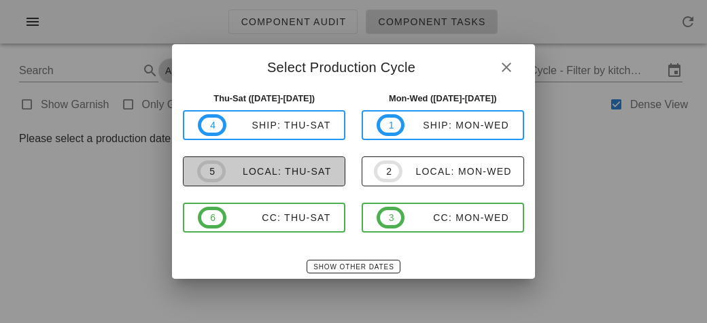
click at [254, 174] on div "local: Thu-Sat" at bounding box center [279, 171] width 106 height 11
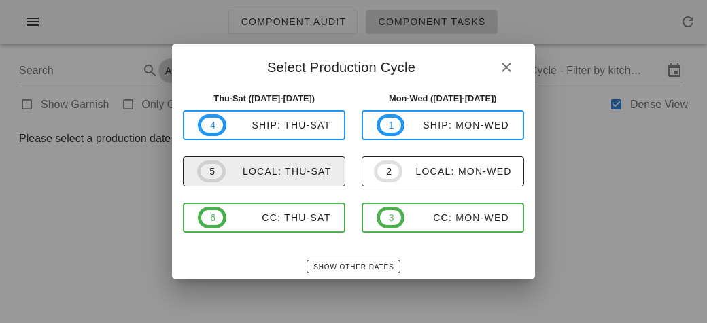
type input "local: Thu-Sat ([DATE]-[DATE])"
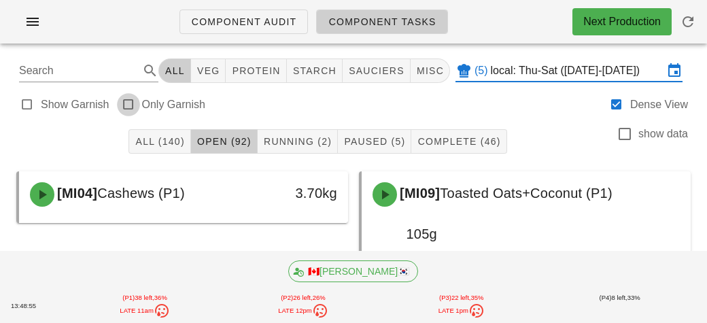
click at [122, 96] on div at bounding box center [128, 104] width 19 height 19
type input "garnish"
checkbox input "true"
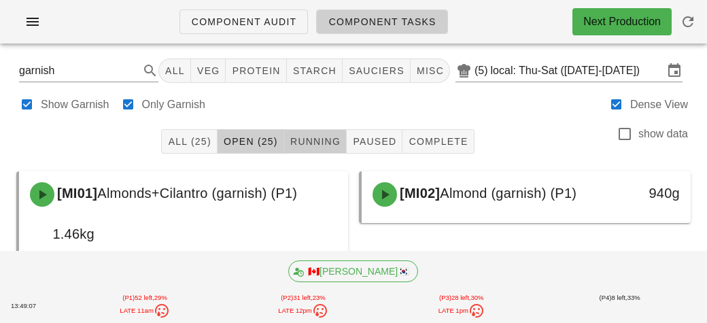
click at [309, 139] on span "Running" at bounding box center [315, 141] width 51 height 11
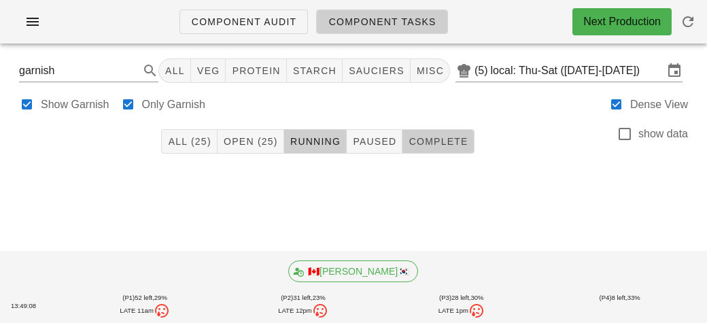
click at [430, 144] on span "Complete" at bounding box center [438, 141] width 60 height 11
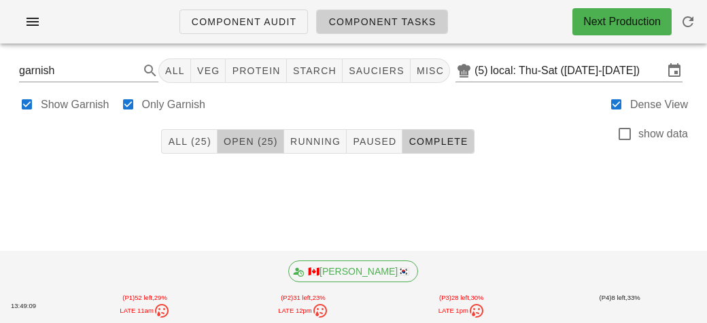
click at [245, 148] on button "Open (25)" at bounding box center [251, 141] width 67 height 24
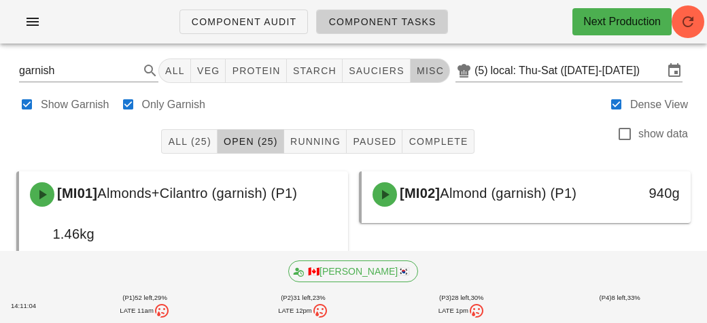
click at [433, 74] on span "misc" at bounding box center [430, 70] width 28 height 11
type input "team:misc"
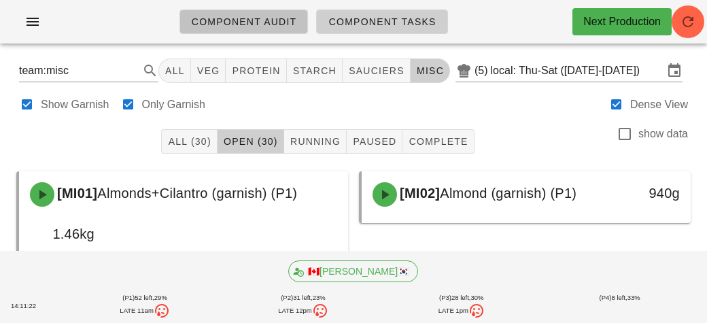
click at [267, 32] on link "Component Audit" at bounding box center [244, 22] width 129 height 24
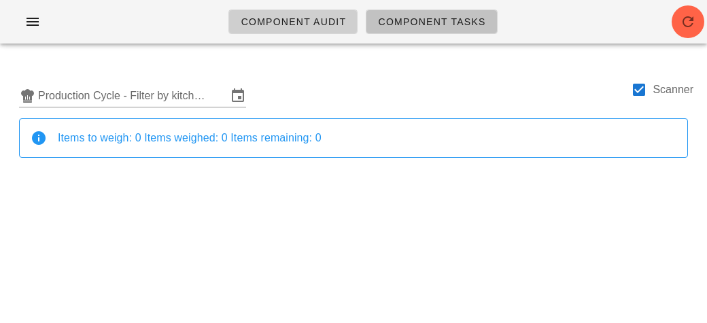
click at [403, 15] on link "Component Tasks" at bounding box center [431, 22] width 131 height 24
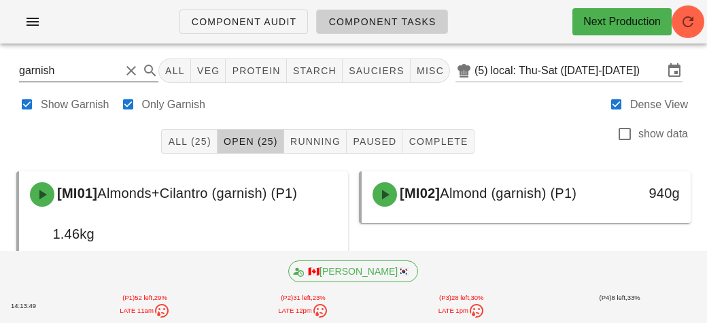
click at [78, 68] on input "garnish" at bounding box center [69, 71] width 101 height 22
type input "g"
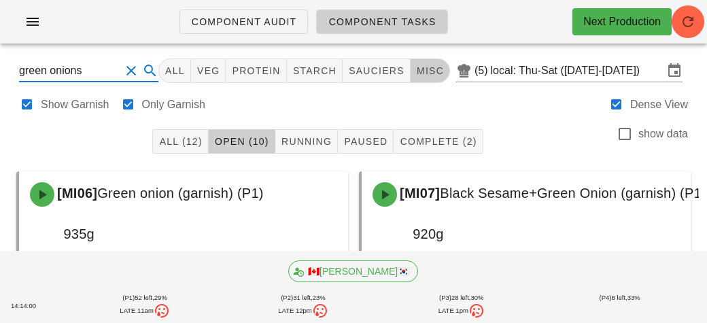
click at [422, 69] on span "misc" at bounding box center [430, 70] width 28 height 11
type input "team:misc"
